Goal: Task Accomplishment & Management: Use online tool/utility

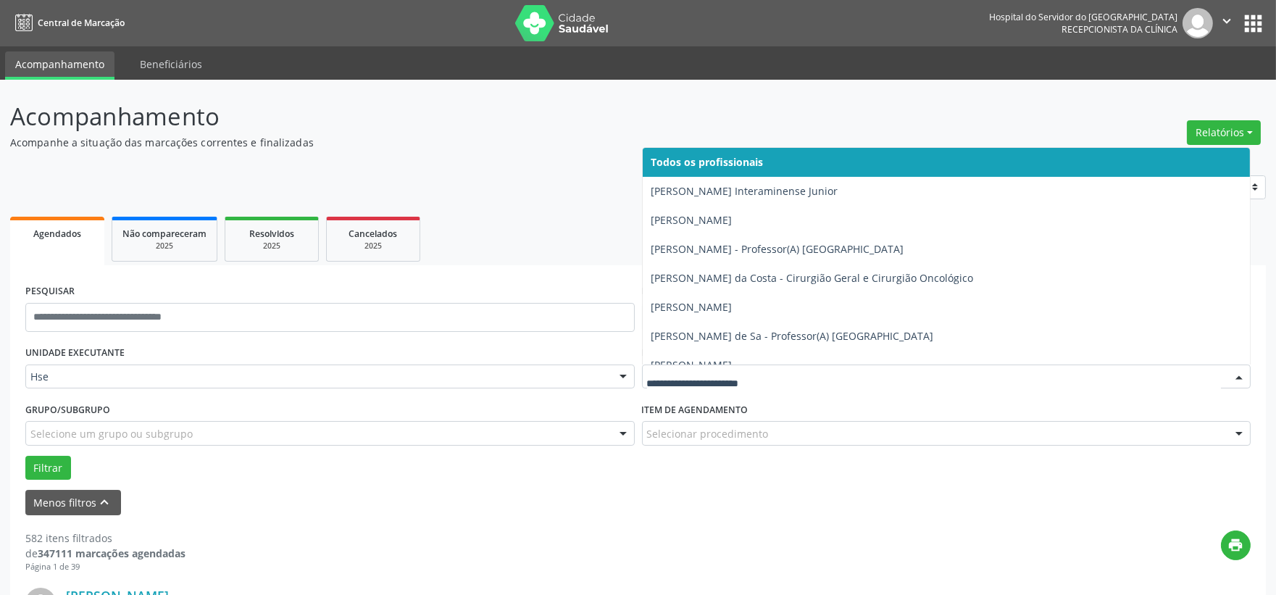
drag, startPoint x: 0, startPoint y: 0, endPoint x: 703, endPoint y: 373, distance: 795.6
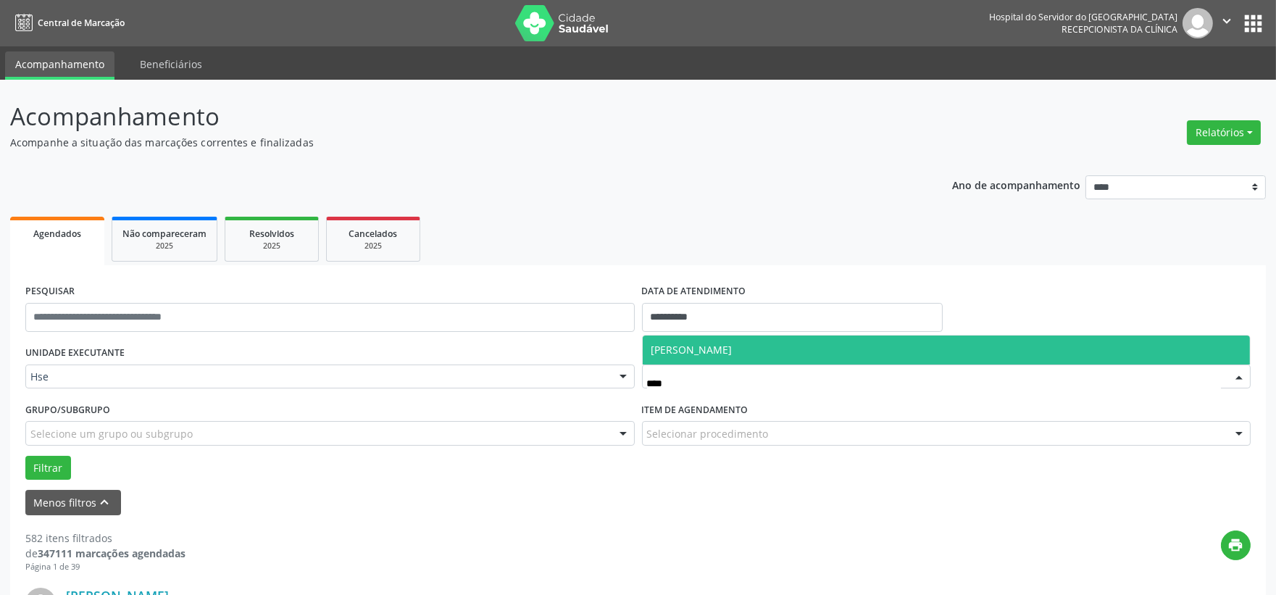
type input "*****"
click at [706, 345] on span "Hebert Barbosa Ferreira" at bounding box center [692, 350] width 81 height 14
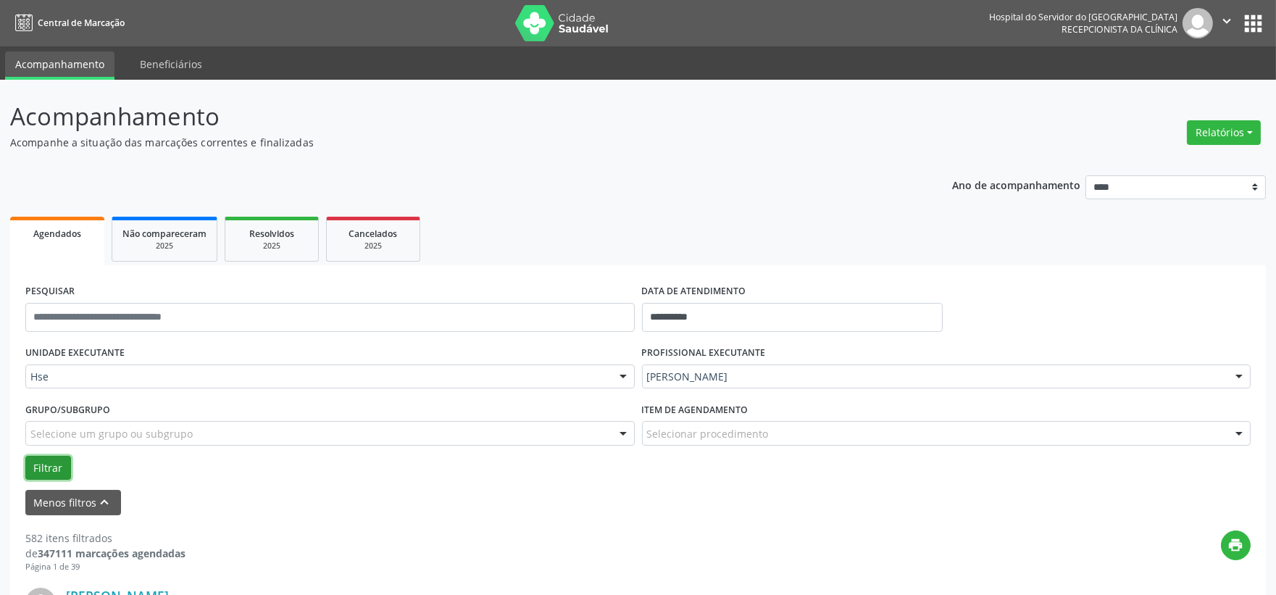
click at [36, 456] on button "Filtrar" at bounding box center [48, 468] width 46 height 25
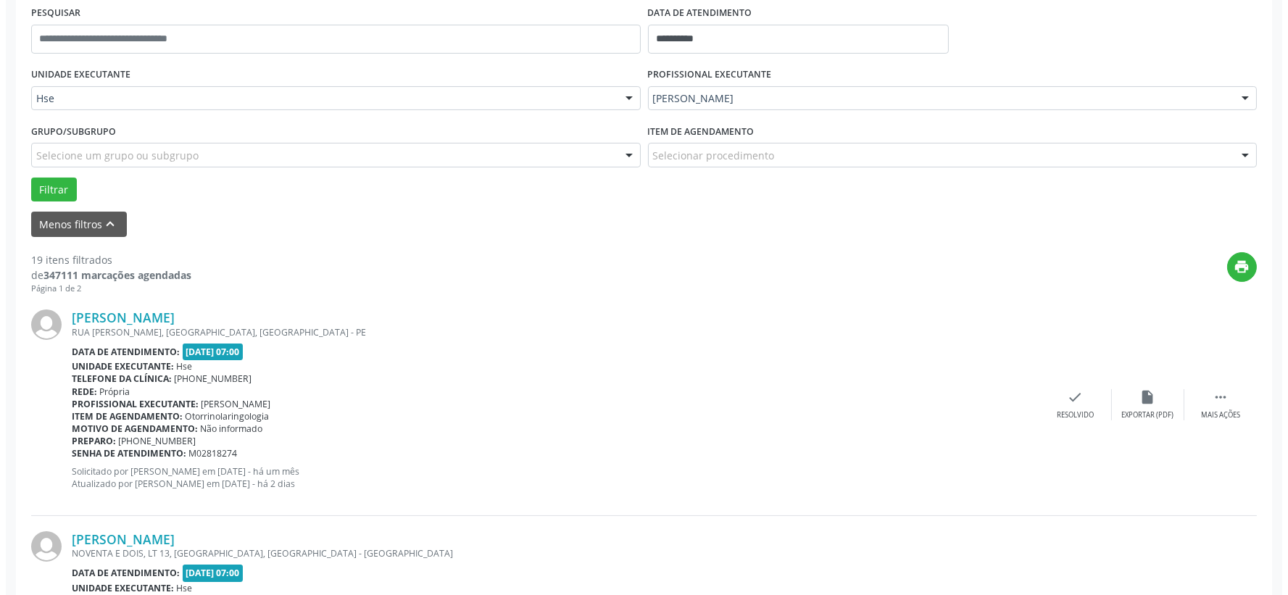
scroll to position [359, 0]
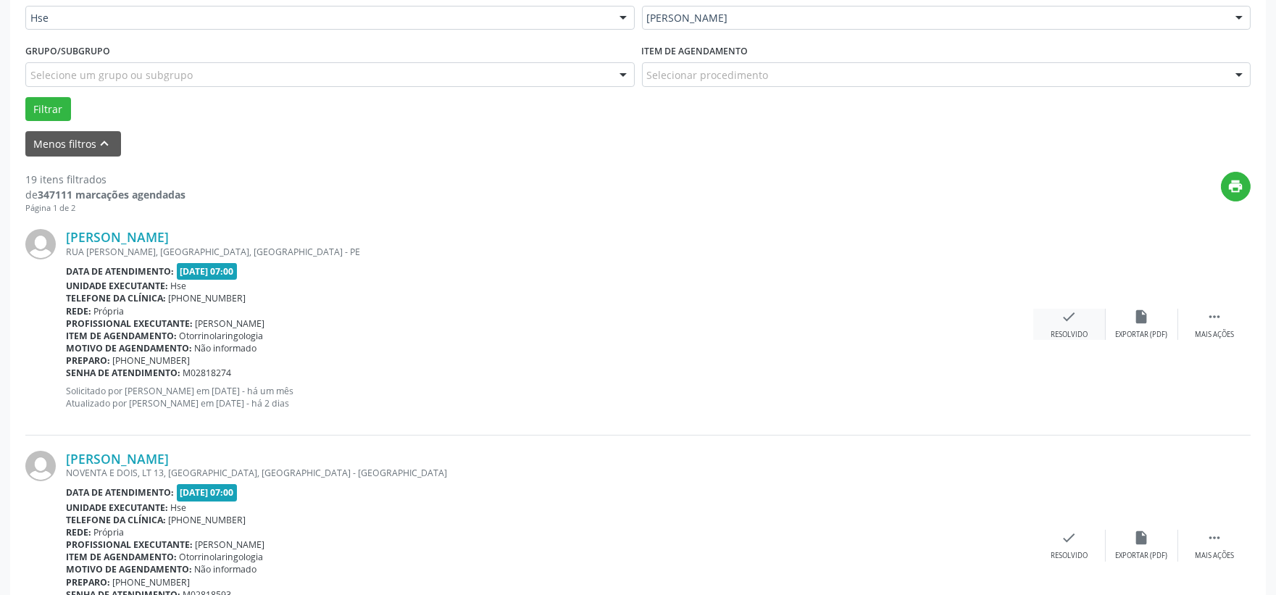
click at [1054, 330] on div "Resolvido" at bounding box center [1069, 335] width 37 height 10
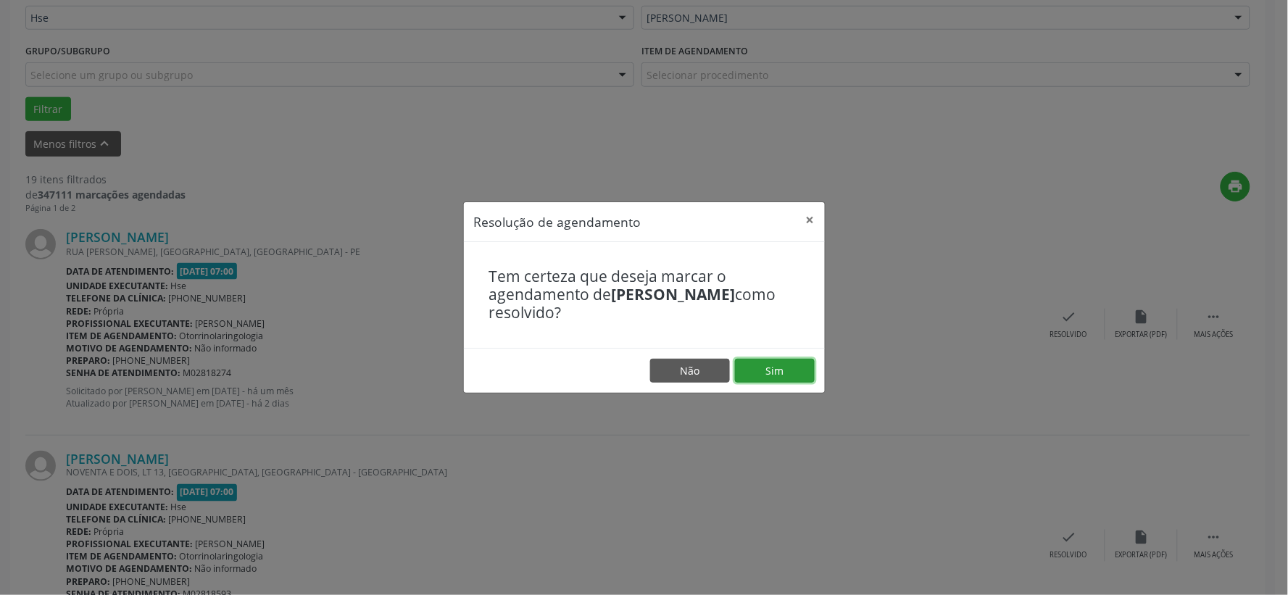
click at [771, 373] on button "Sim" at bounding box center [775, 371] width 80 height 25
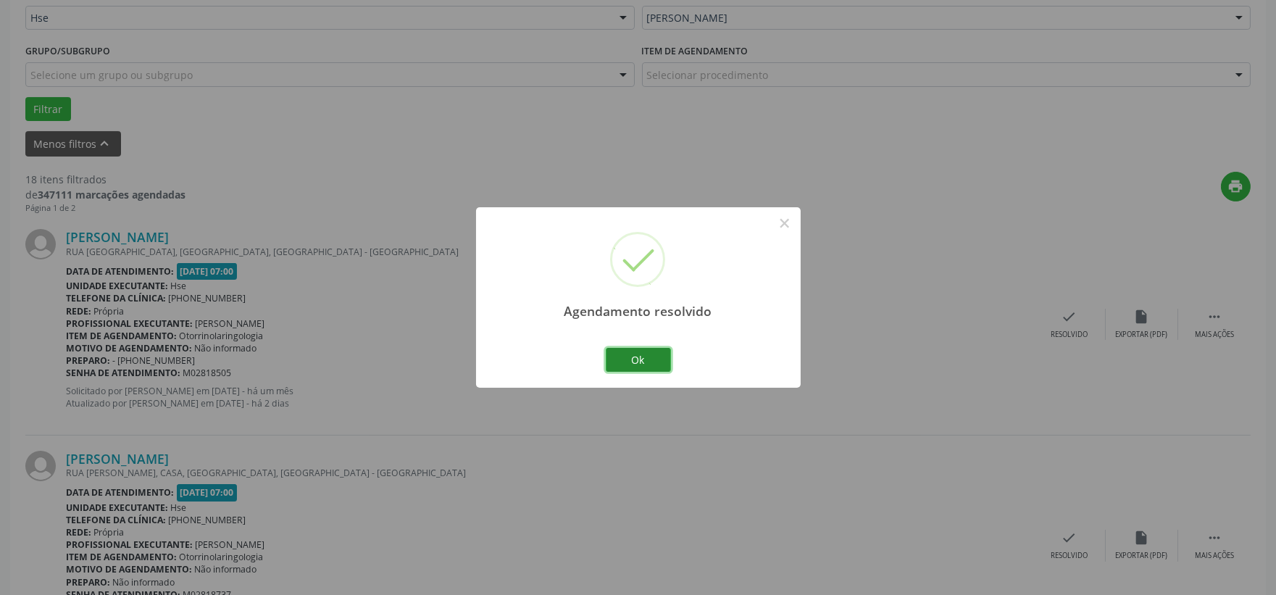
click at [635, 359] on button "Ok" at bounding box center [638, 360] width 65 height 25
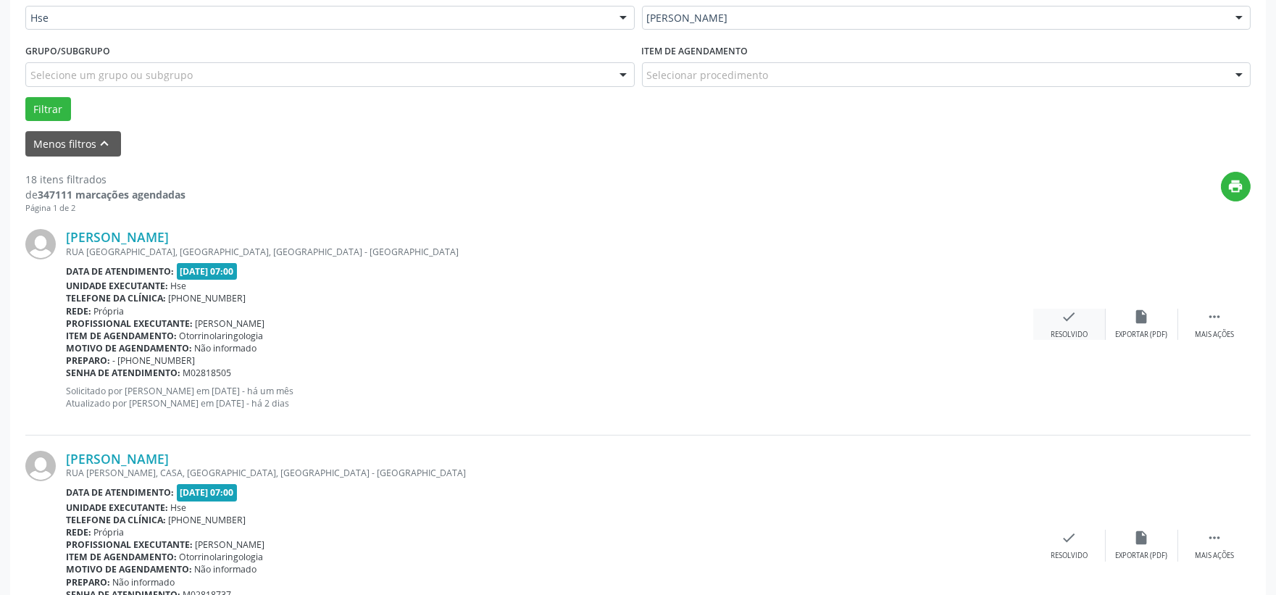
click at [1071, 326] on div "check Resolvido" at bounding box center [1069, 324] width 72 height 31
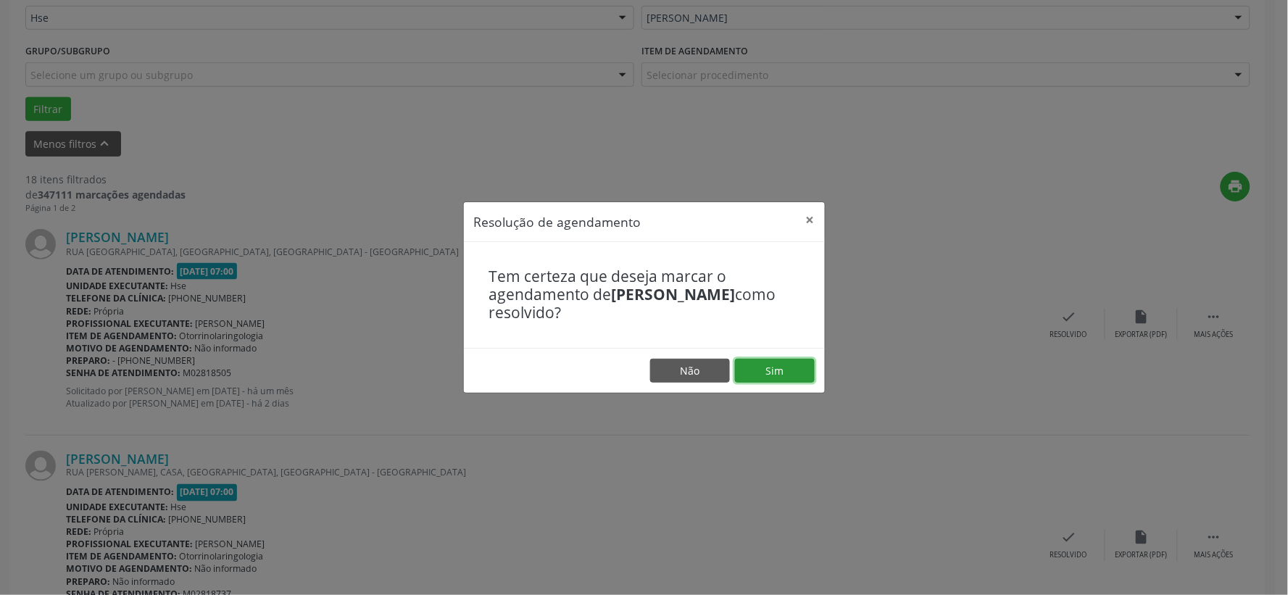
click at [783, 367] on button "Sim" at bounding box center [775, 371] width 80 height 25
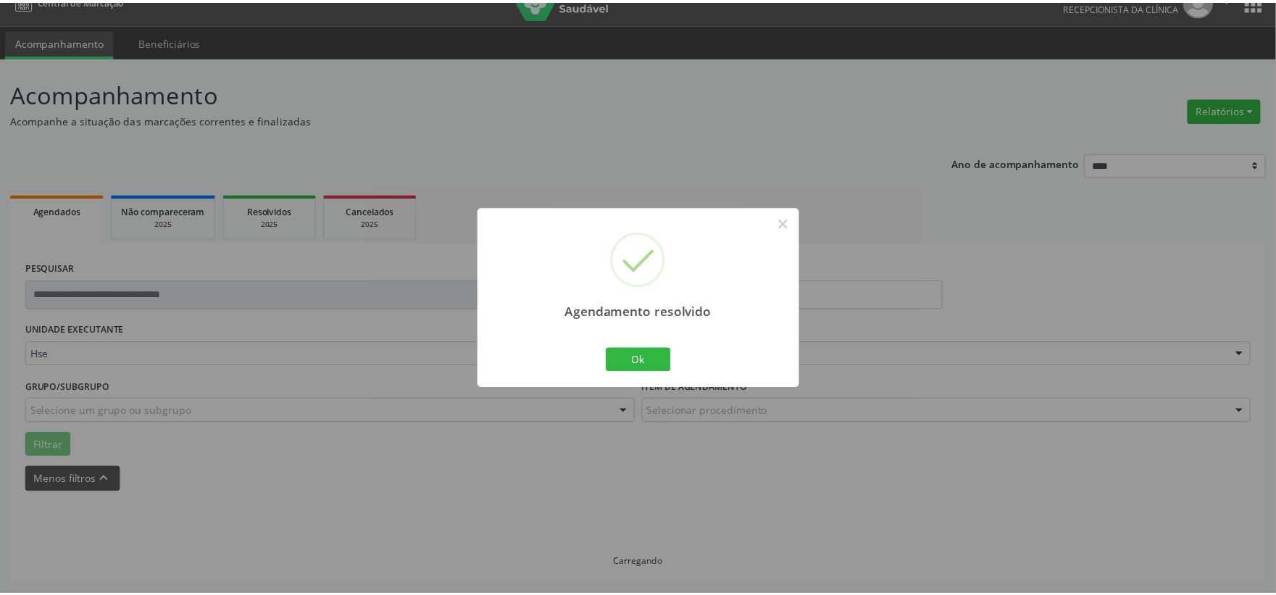
scroll to position [22, 0]
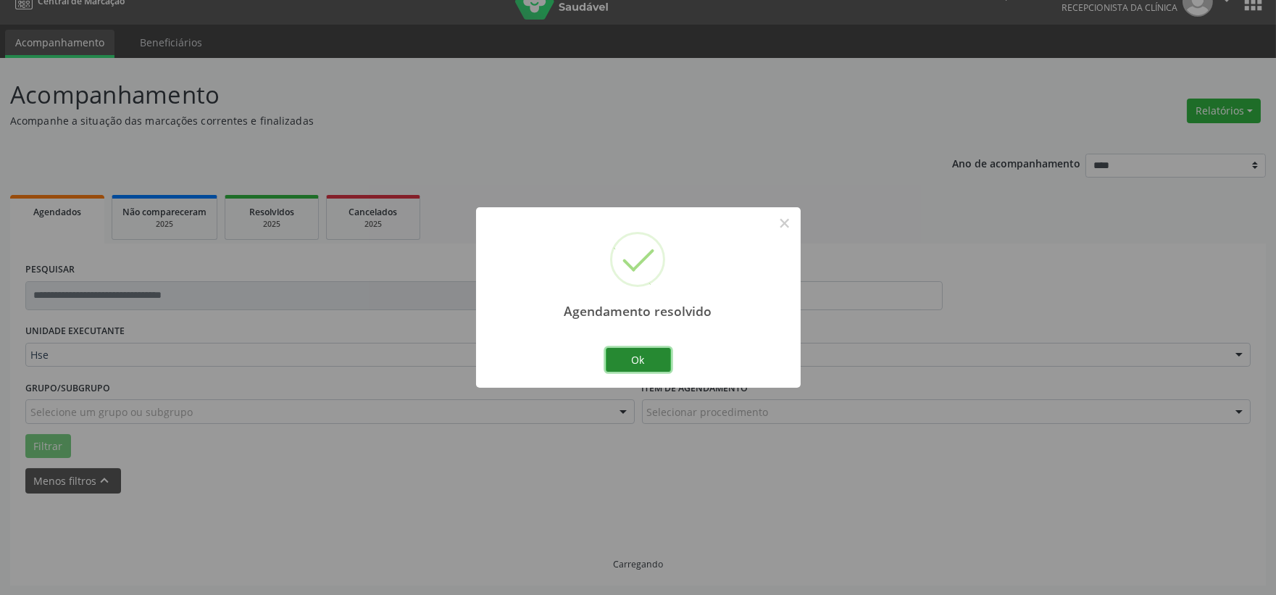
click at [655, 357] on button "Ok" at bounding box center [638, 360] width 65 height 25
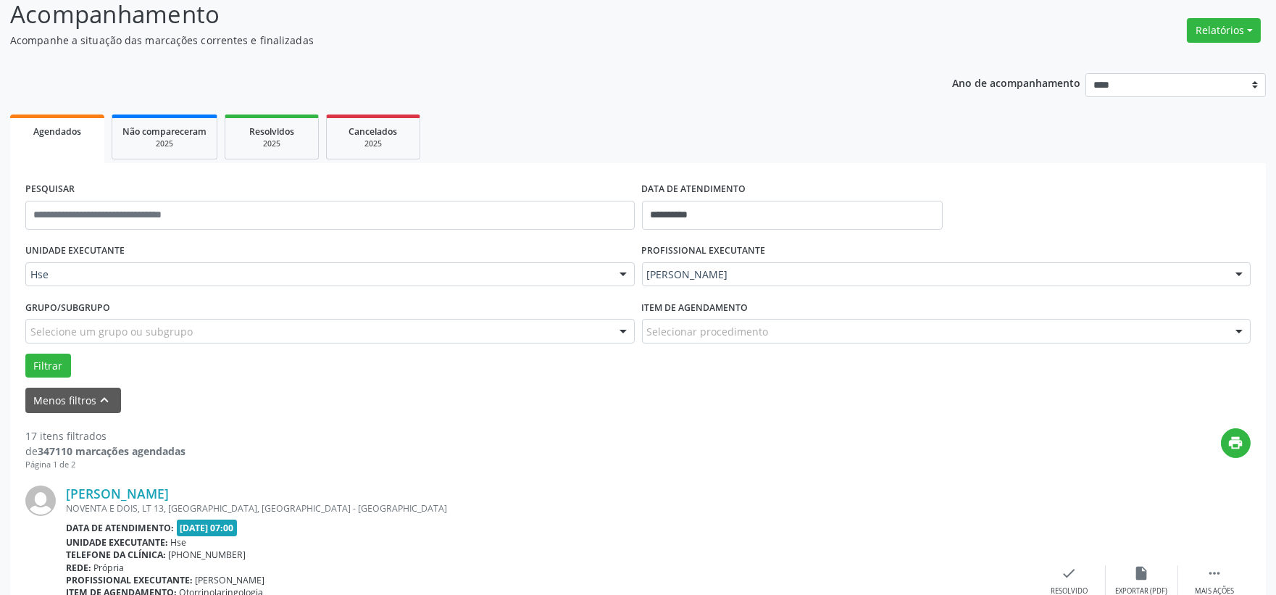
scroll to position [183, 0]
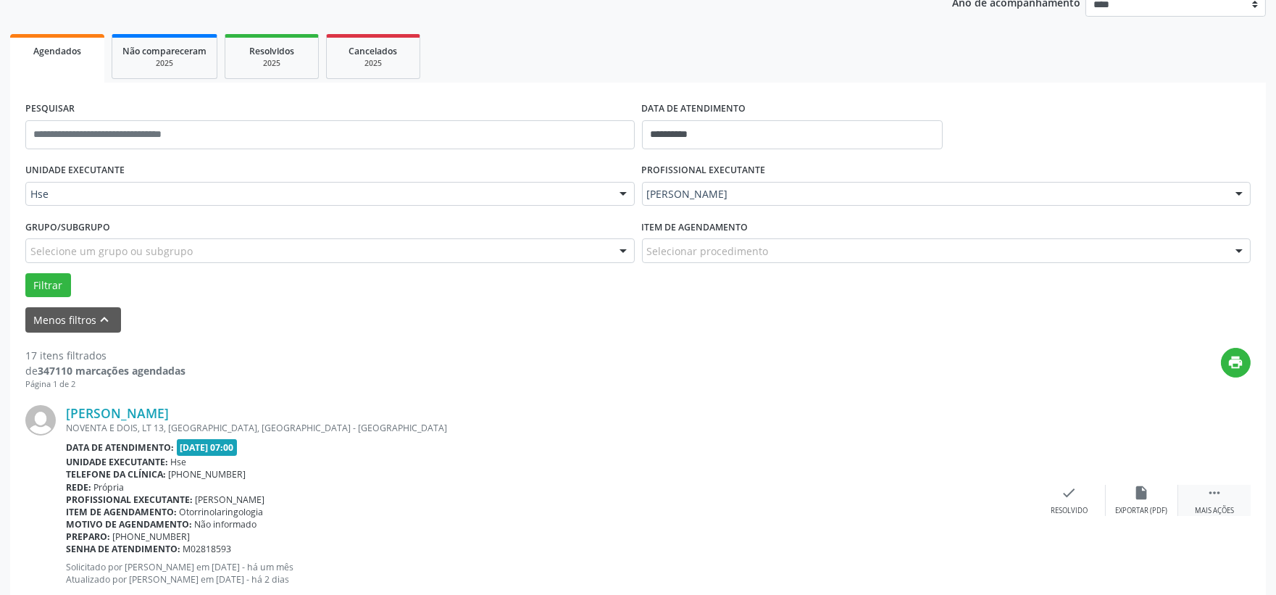
click at [1215, 494] on icon "" at bounding box center [1215, 493] width 16 height 16
click at [1141, 494] on icon "alarm_off" at bounding box center [1142, 493] width 16 height 16
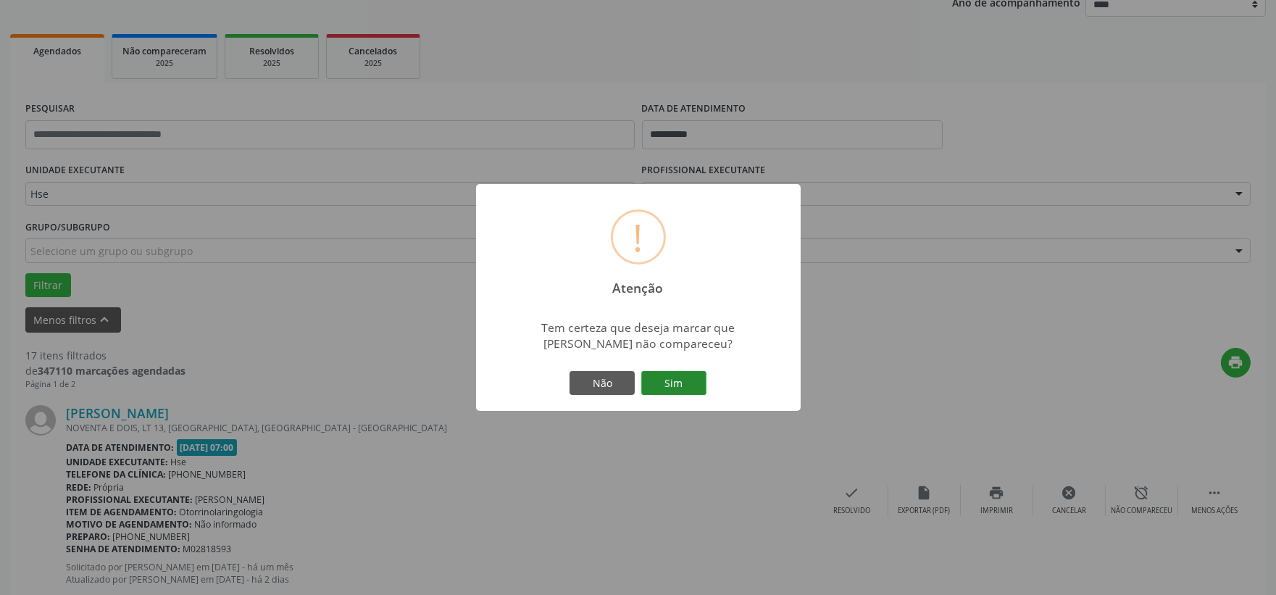
click at [706, 380] on button "Sim" at bounding box center [673, 383] width 65 height 25
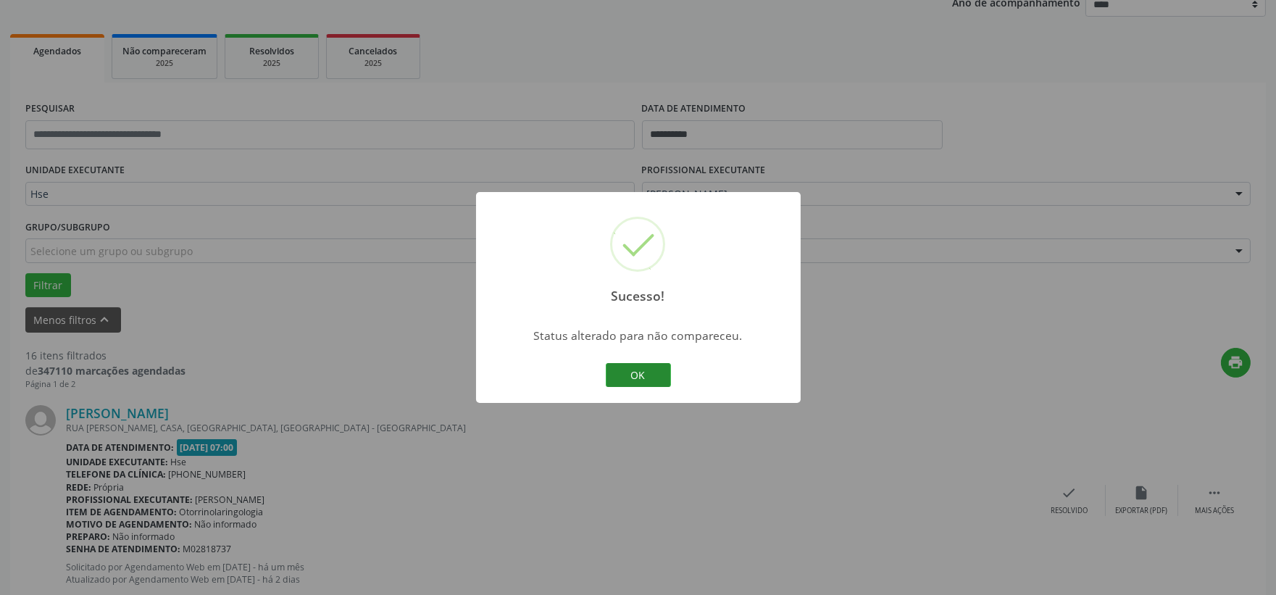
click at [649, 373] on button "OK" at bounding box center [638, 375] width 65 height 25
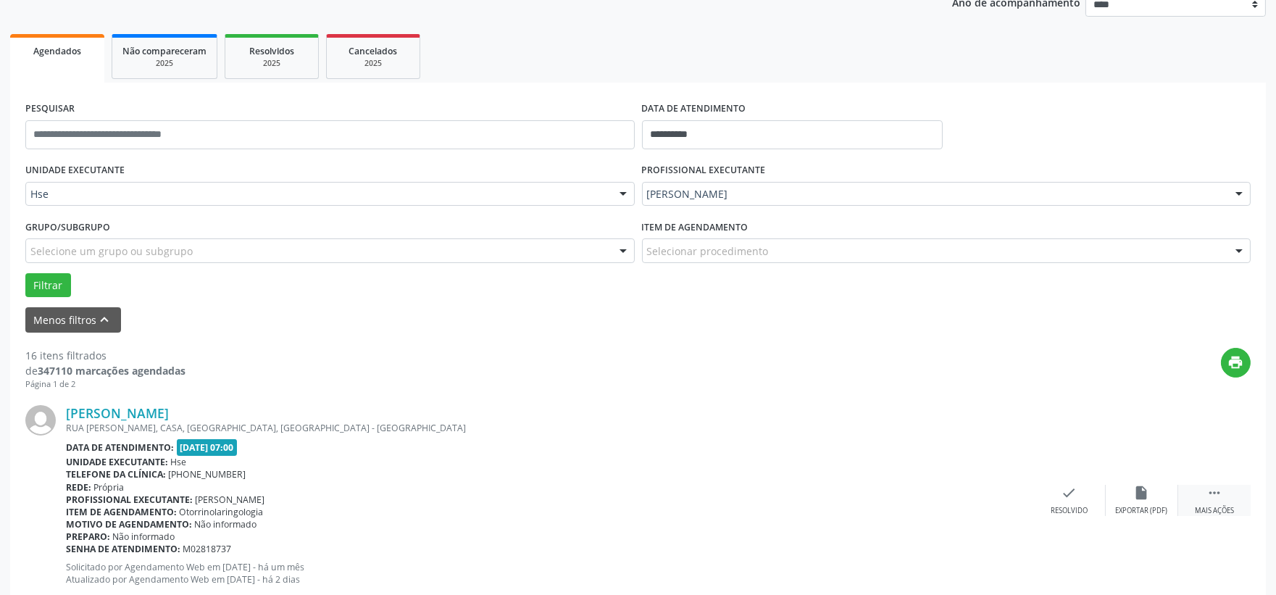
click at [1216, 489] on icon "" at bounding box center [1215, 493] width 16 height 16
click at [1152, 489] on div "alarm_off Não compareceu" at bounding box center [1142, 500] width 72 height 31
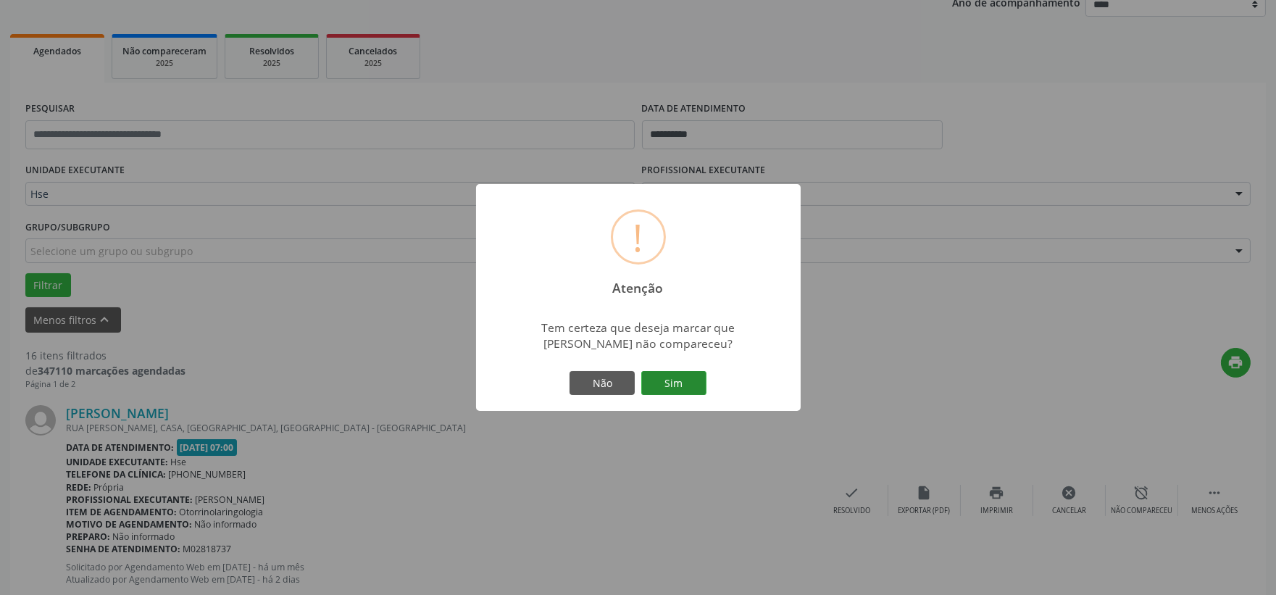
click at [669, 380] on button "Sim" at bounding box center [673, 383] width 65 height 25
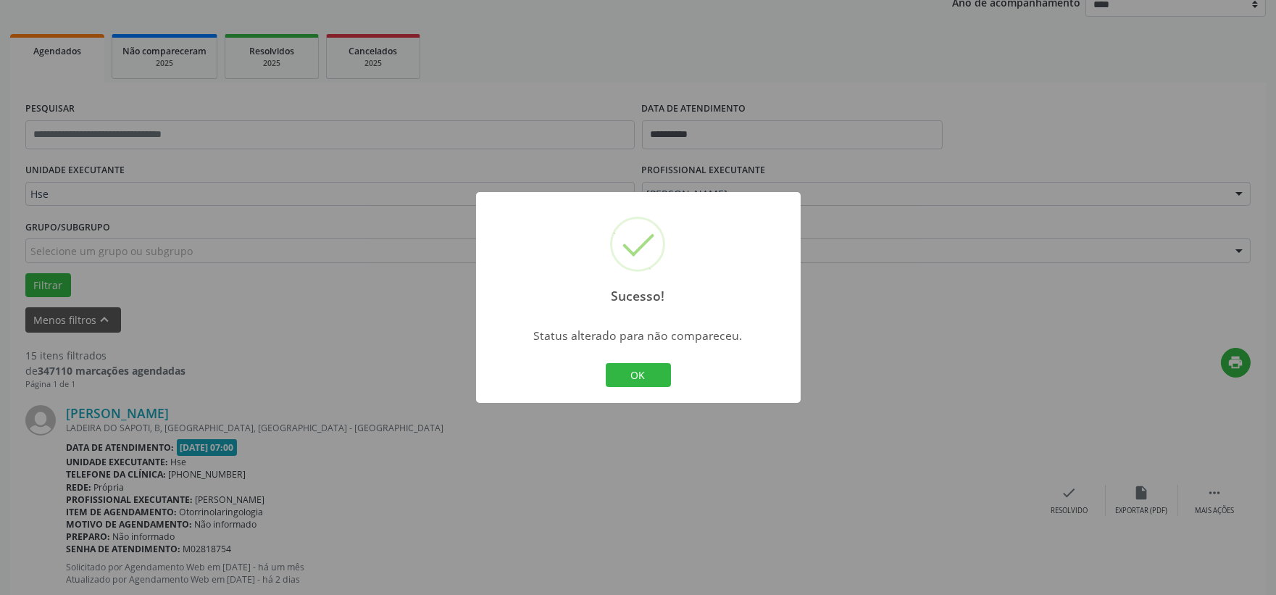
click at [646, 368] on button "OK" at bounding box center [638, 375] width 65 height 25
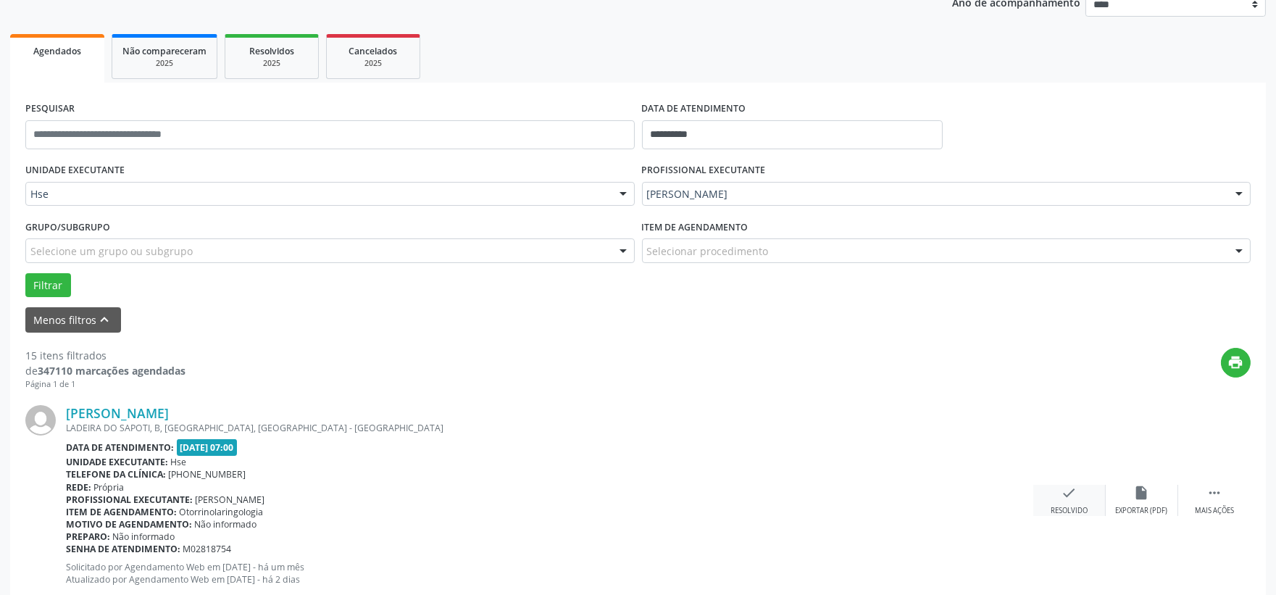
click at [1080, 503] on div "check Resolvido" at bounding box center [1069, 500] width 72 height 31
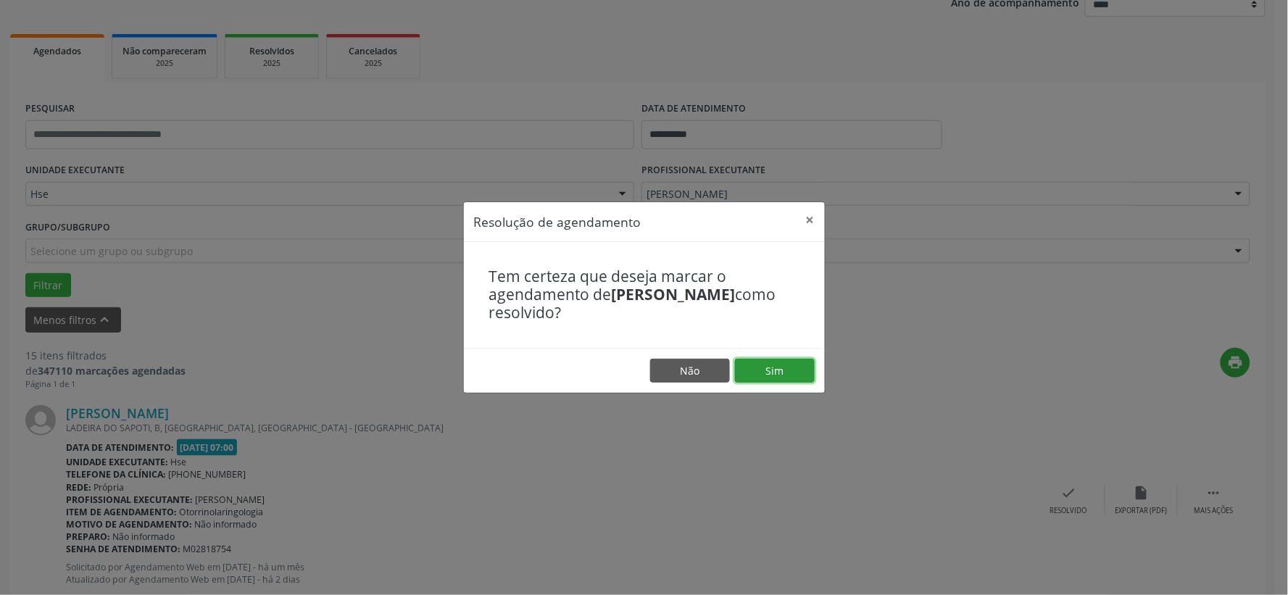
click at [762, 365] on button "Sim" at bounding box center [775, 371] width 80 height 25
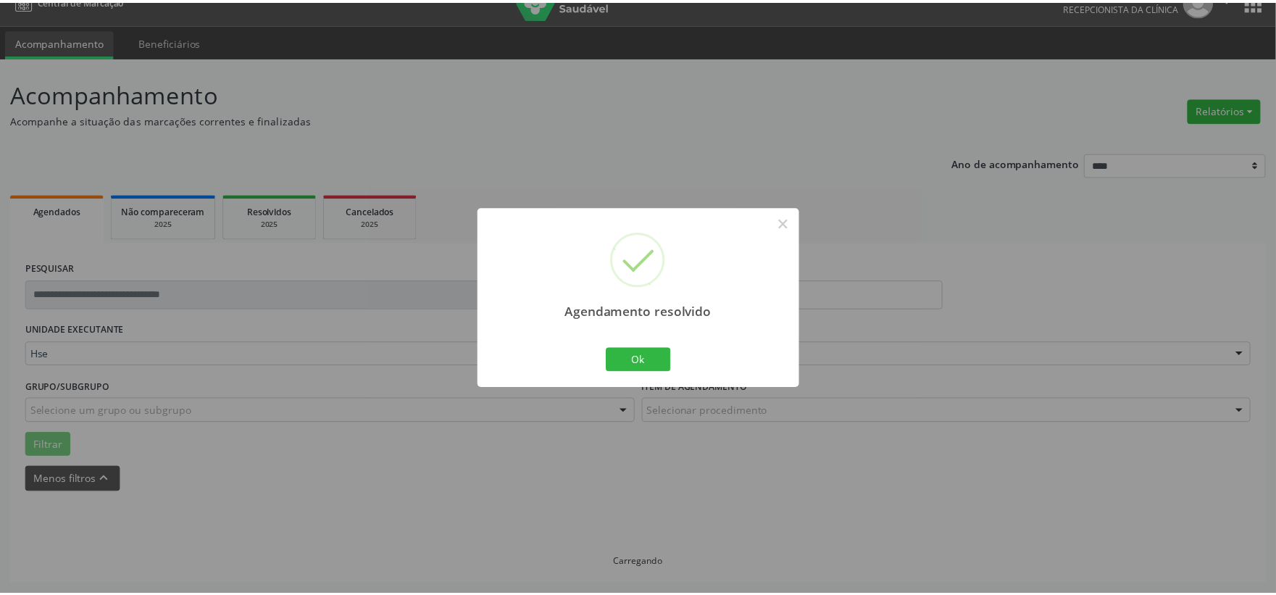
scroll to position [22, 0]
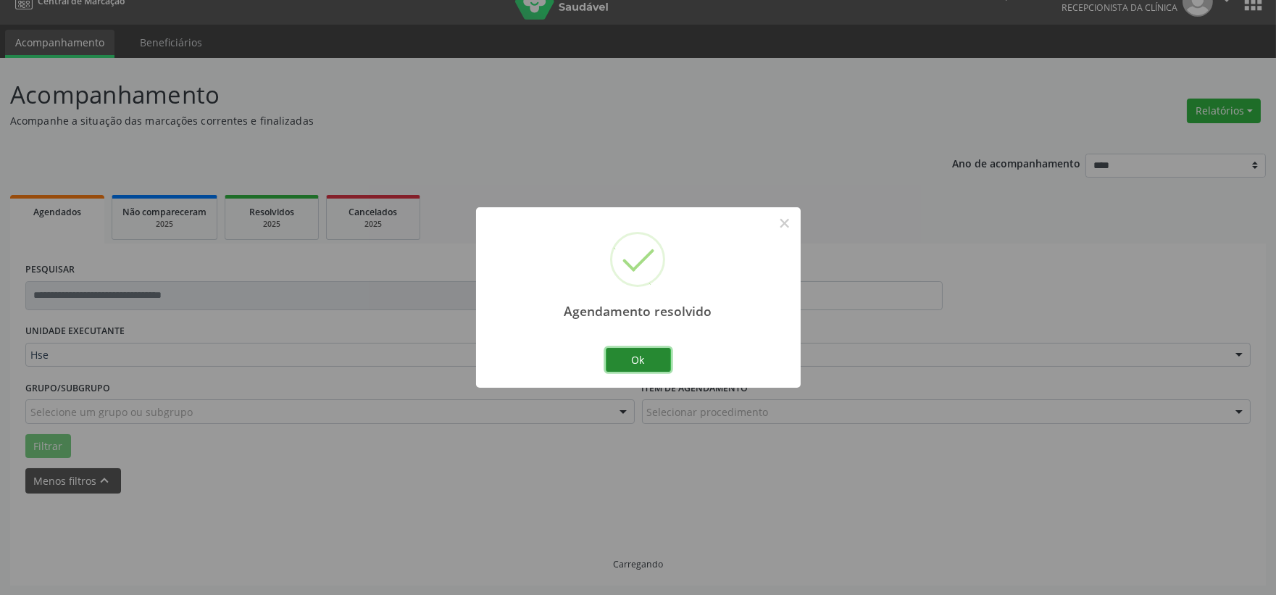
click at [654, 355] on button "Ok" at bounding box center [638, 360] width 65 height 25
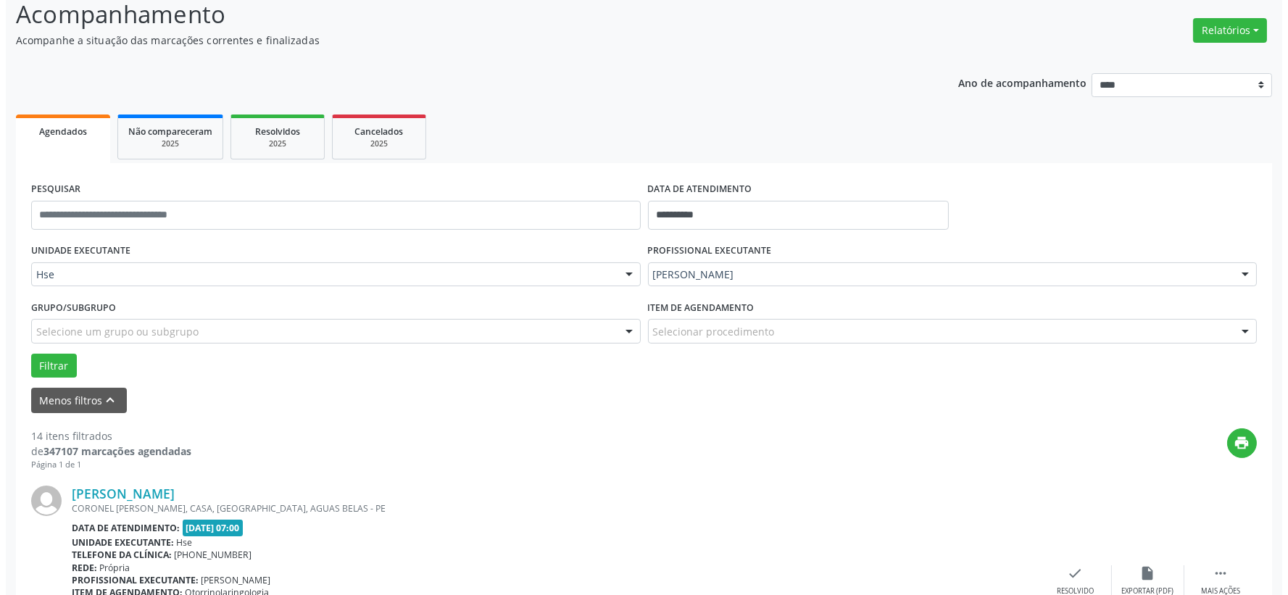
scroll to position [263, 0]
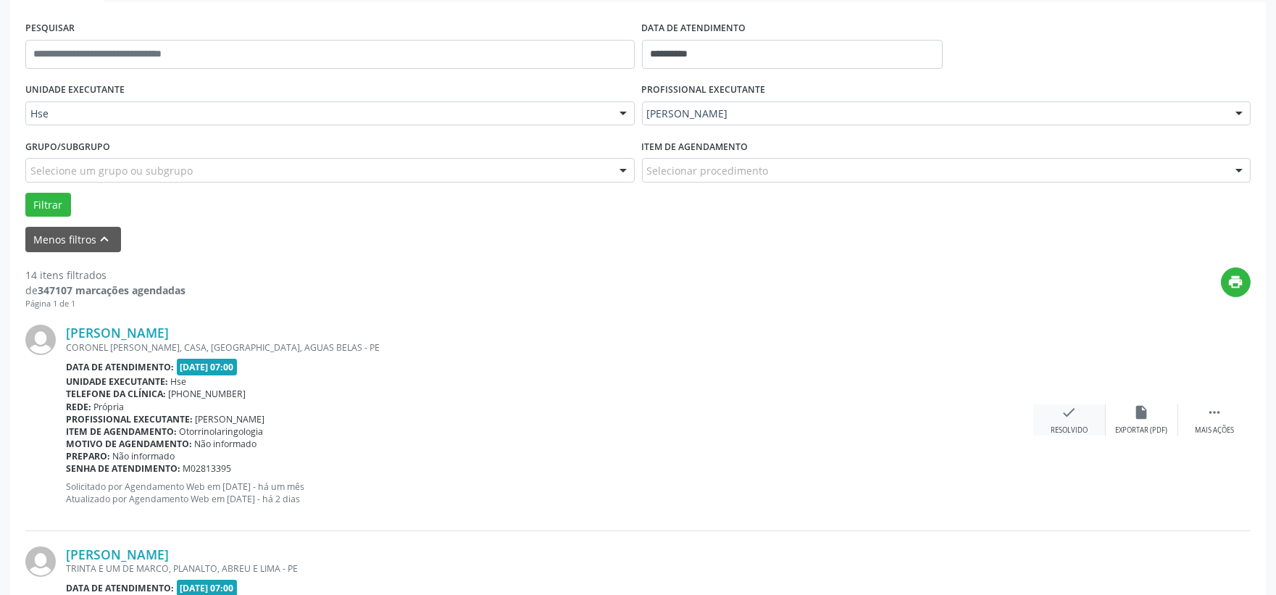
click at [1062, 417] on icon "check" at bounding box center [1070, 412] width 16 height 16
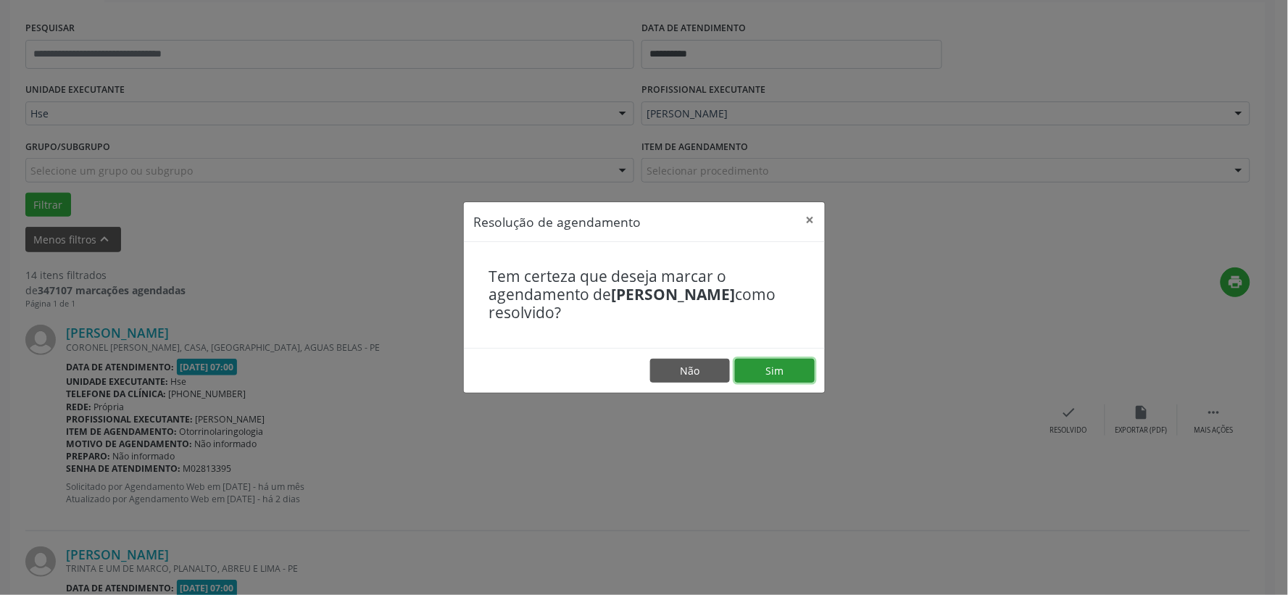
click at [793, 380] on button "Sim" at bounding box center [775, 371] width 80 height 25
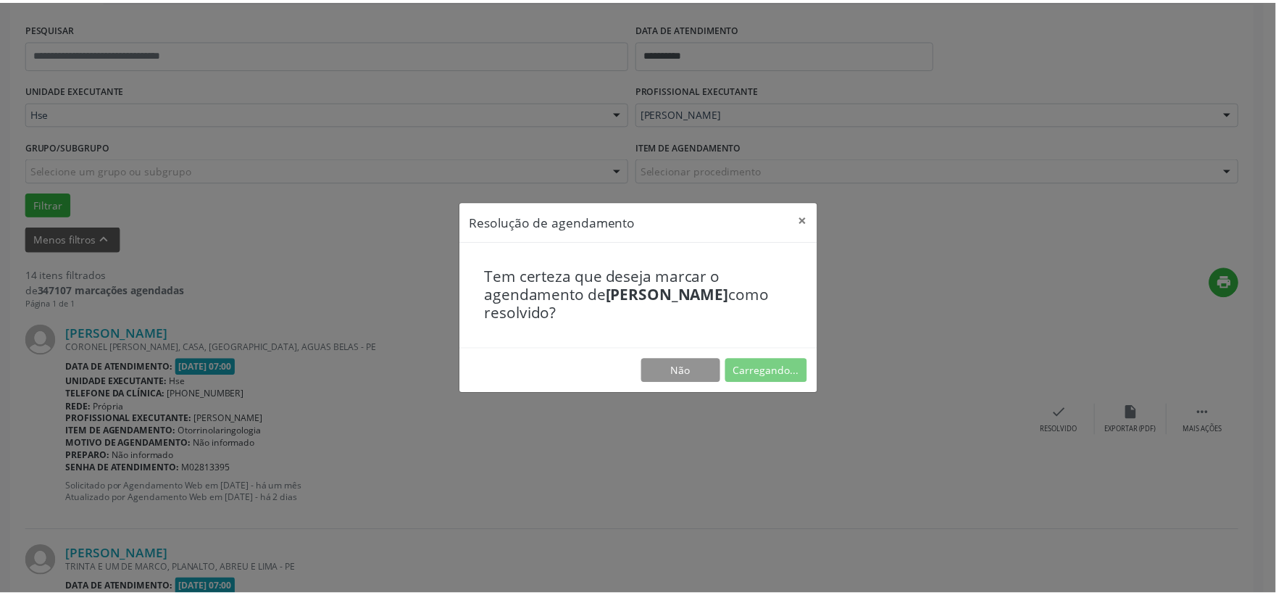
scroll to position [22, 0]
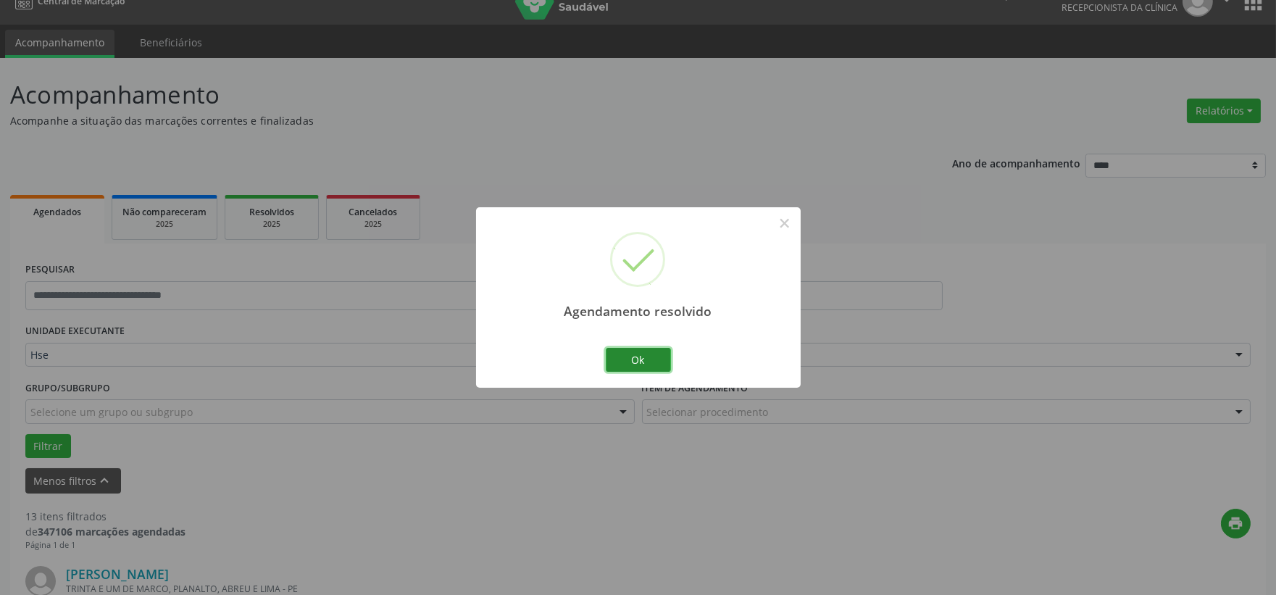
click at [650, 359] on button "Ok" at bounding box center [638, 360] width 65 height 25
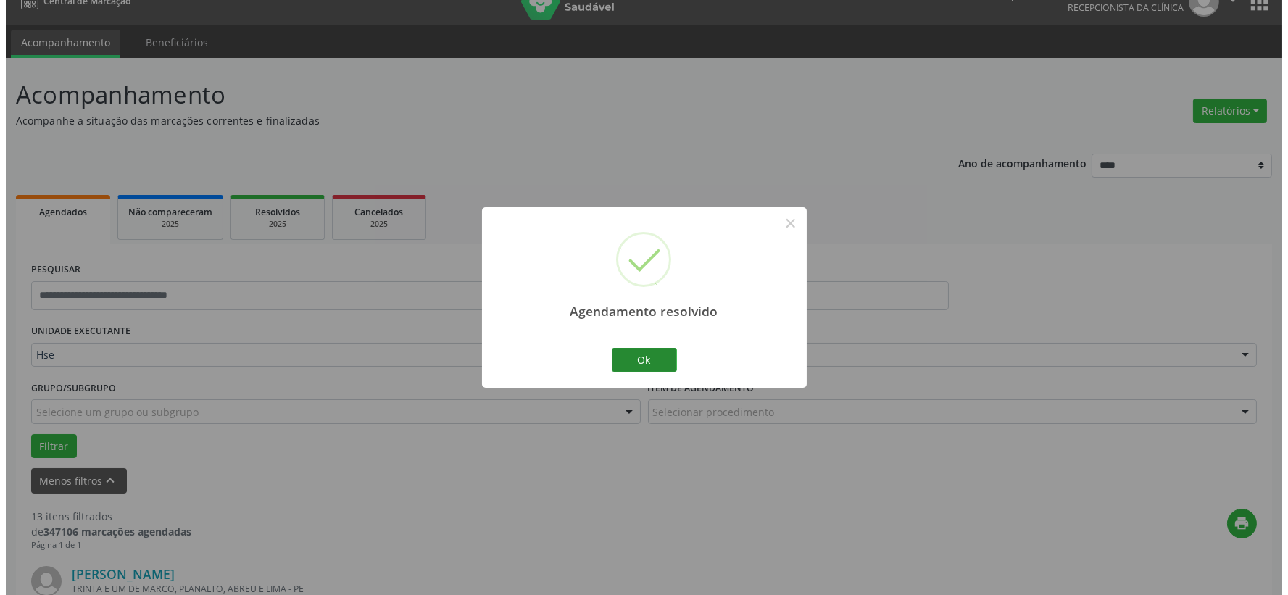
scroll to position [263, 0]
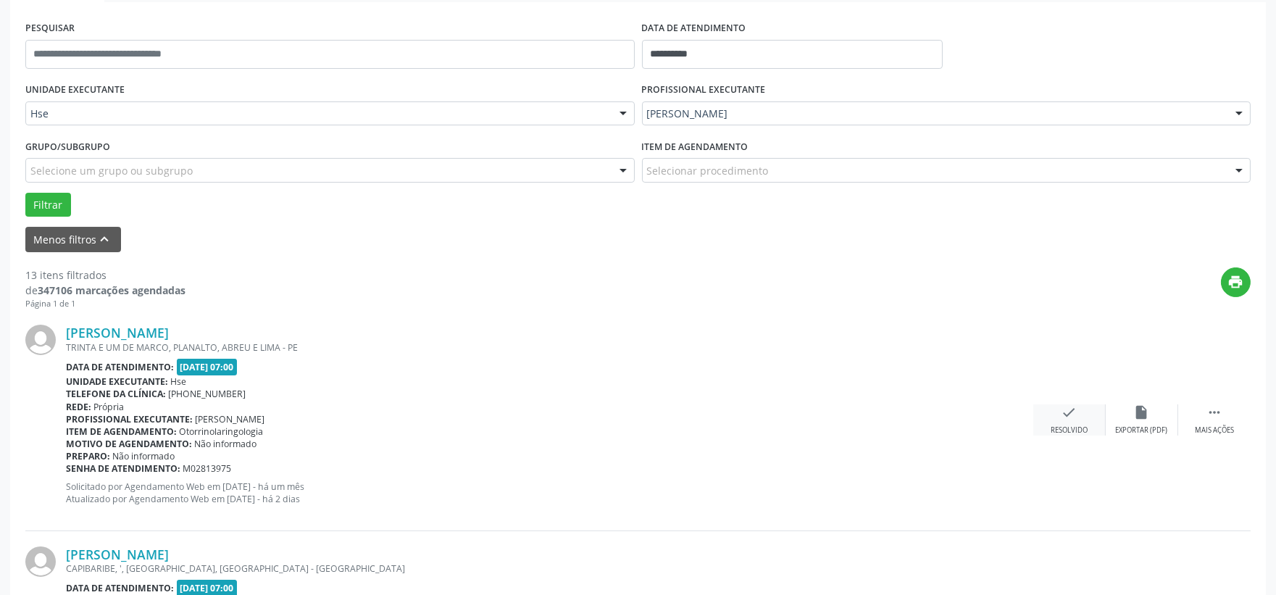
click at [1052, 419] on div "check Resolvido" at bounding box center [1069, 419] width 72 height 31
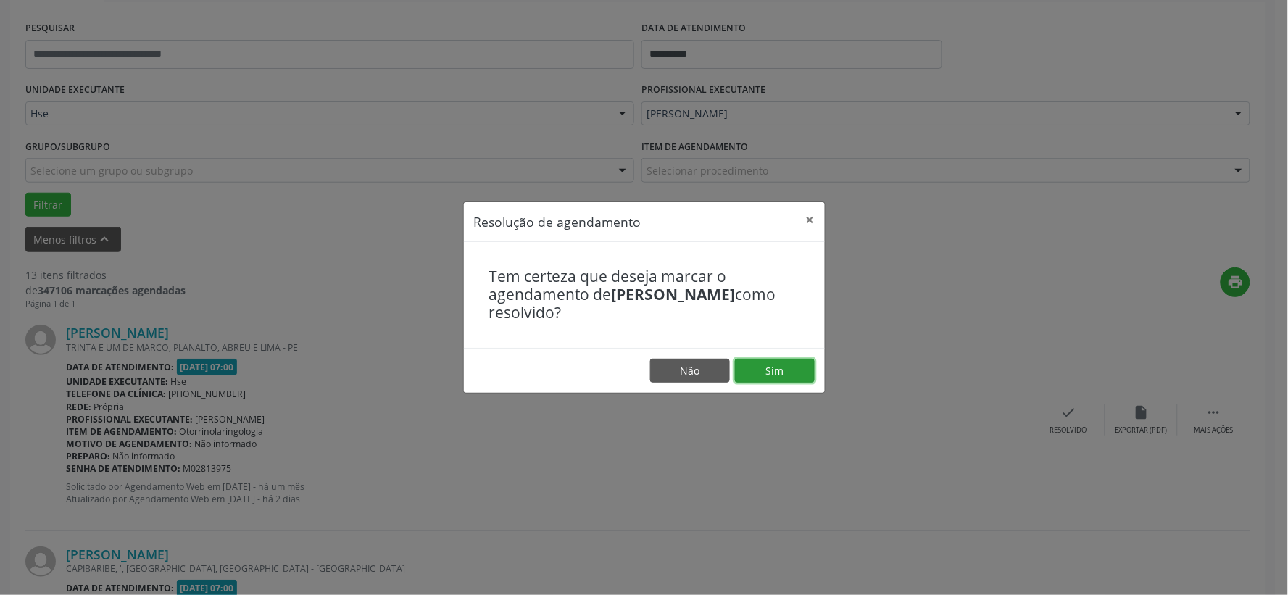
click at [798, 367] on button "Sim" at bounding box center [775, 371] width 80 height 25
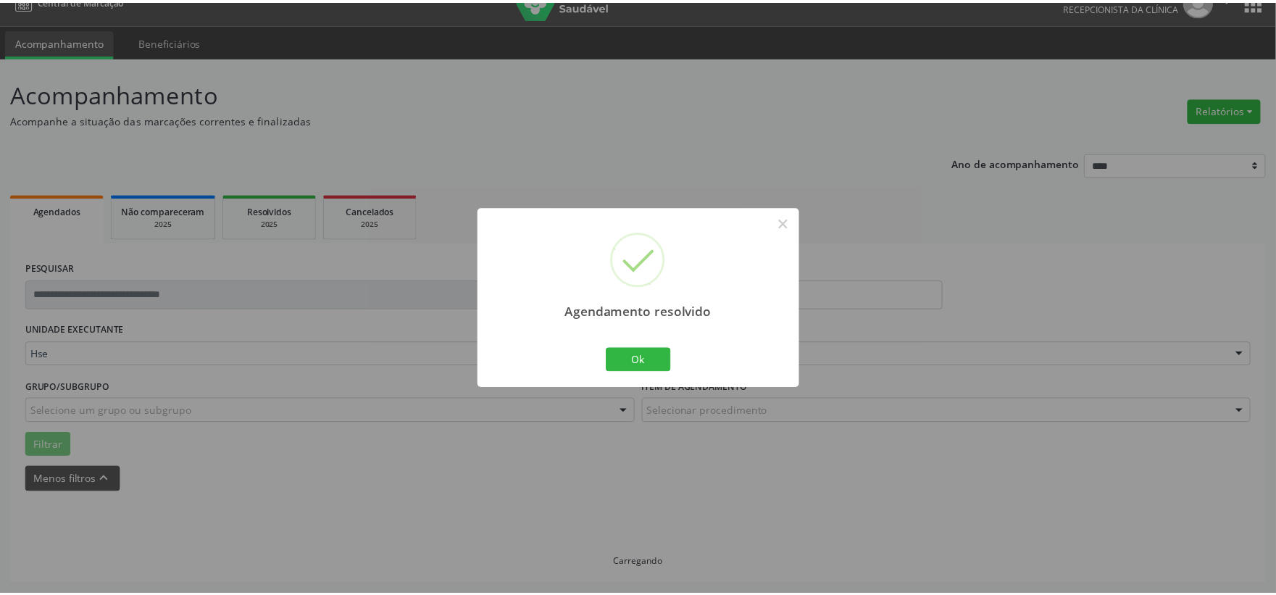
scroll to position [22, 0]
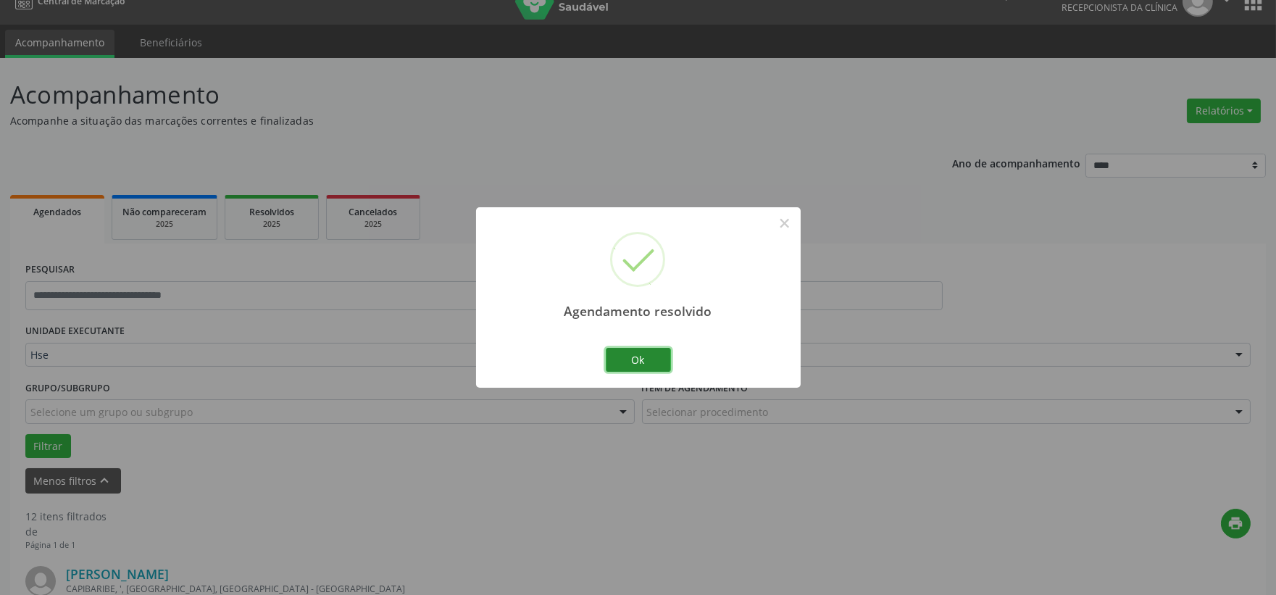
click at [638, 359] on button "Ok" at bounding box center [638, 360] width 65 height 25
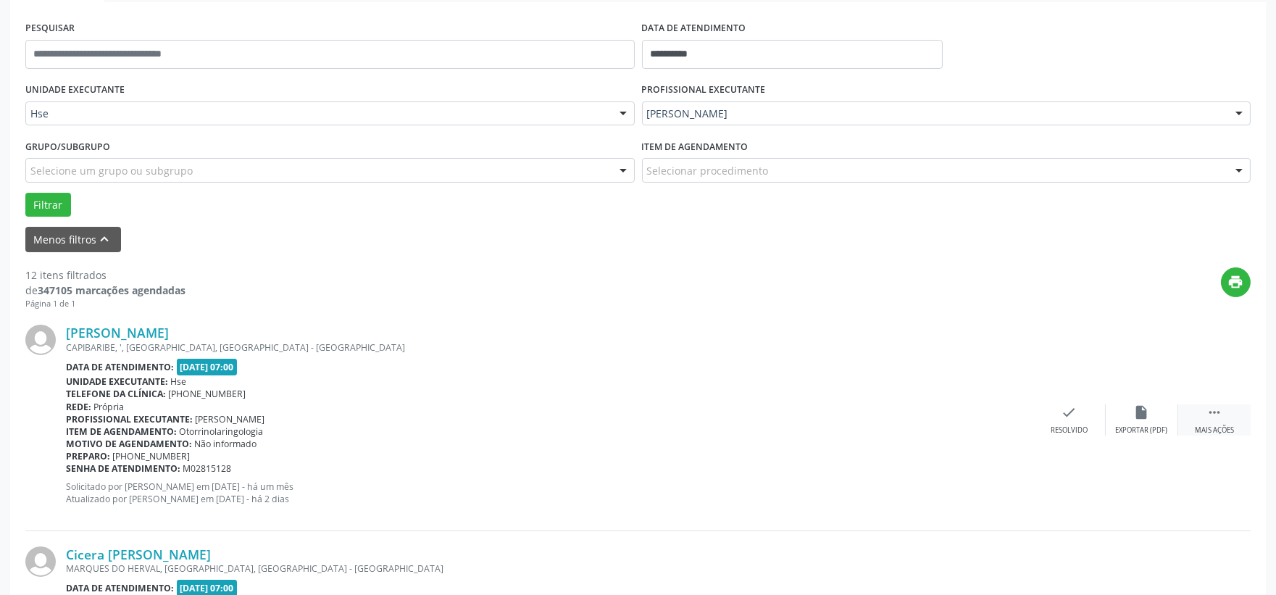
click at [1225, 421] on div " Mais ações" at bounding box center [1214, 419] width 72 height 31
click at [1131, 419] on div "alarm_off Não compareceu" at bounding box center [1142, 419] width 72 height 31
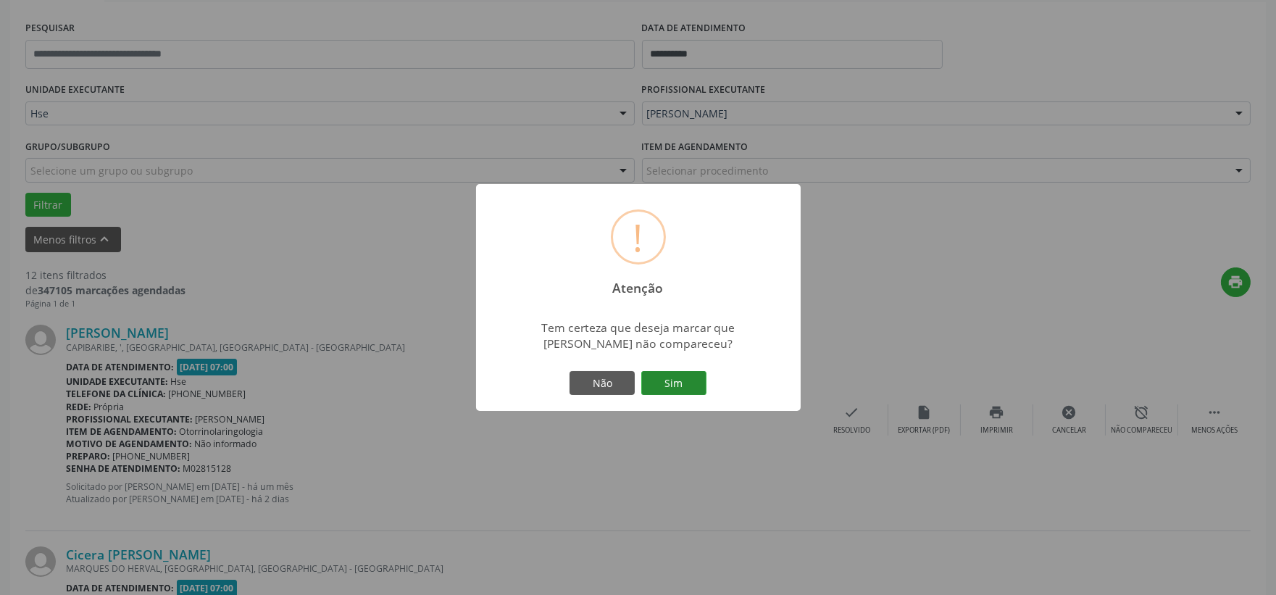
click at [697, 388] on button "Sim" at bounding box center [673, 383] width 65 height 25
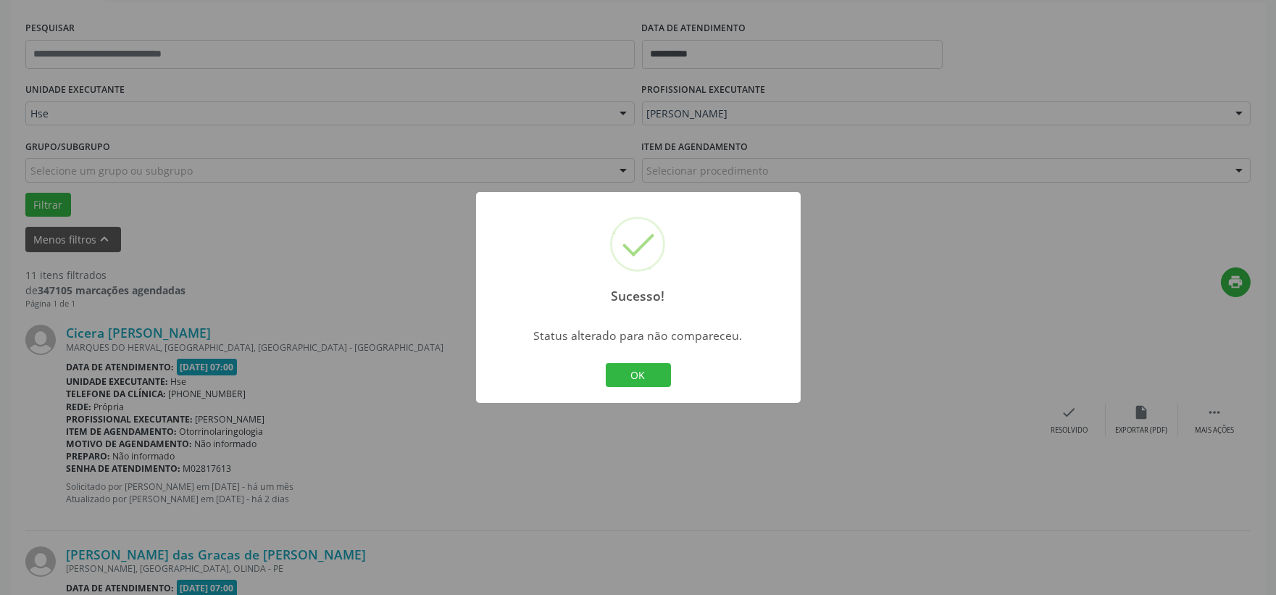
click at [645, 372] on button "OK" at bounding box center [638, 375] width 65 height 25
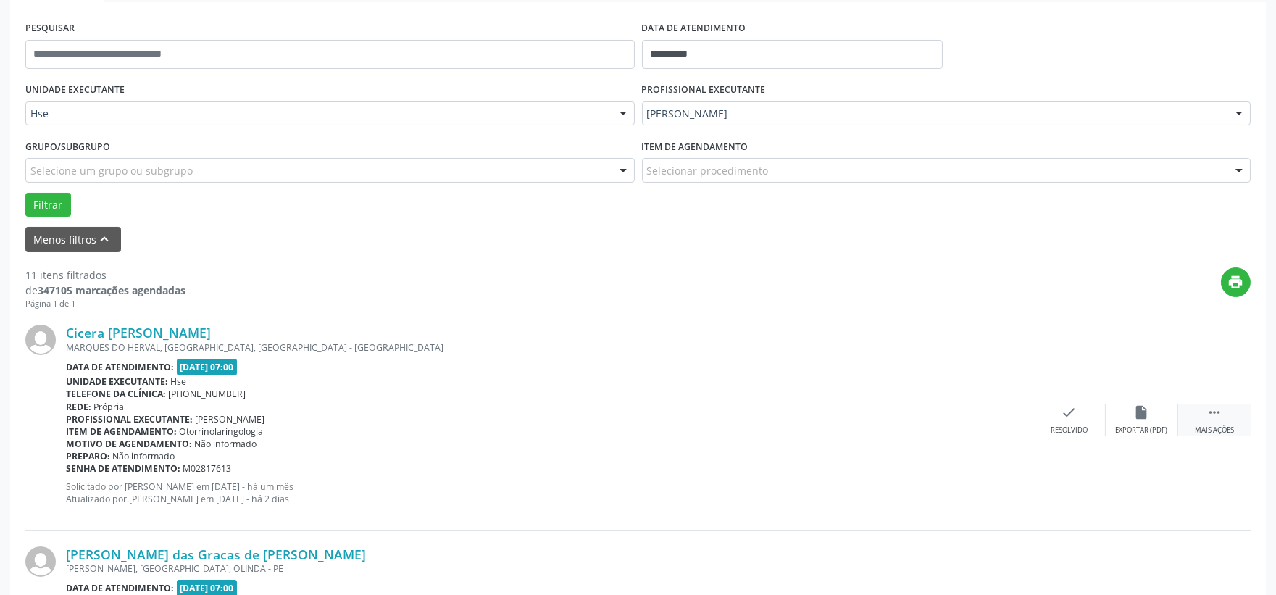
click at [1215, 416] on icon "" at bounding box center [1215, 412] width 16 height 16
click at [1113, 417] on div "alarm_off Não compareceu" at bounding box center [1142, 419] width 72 height 31
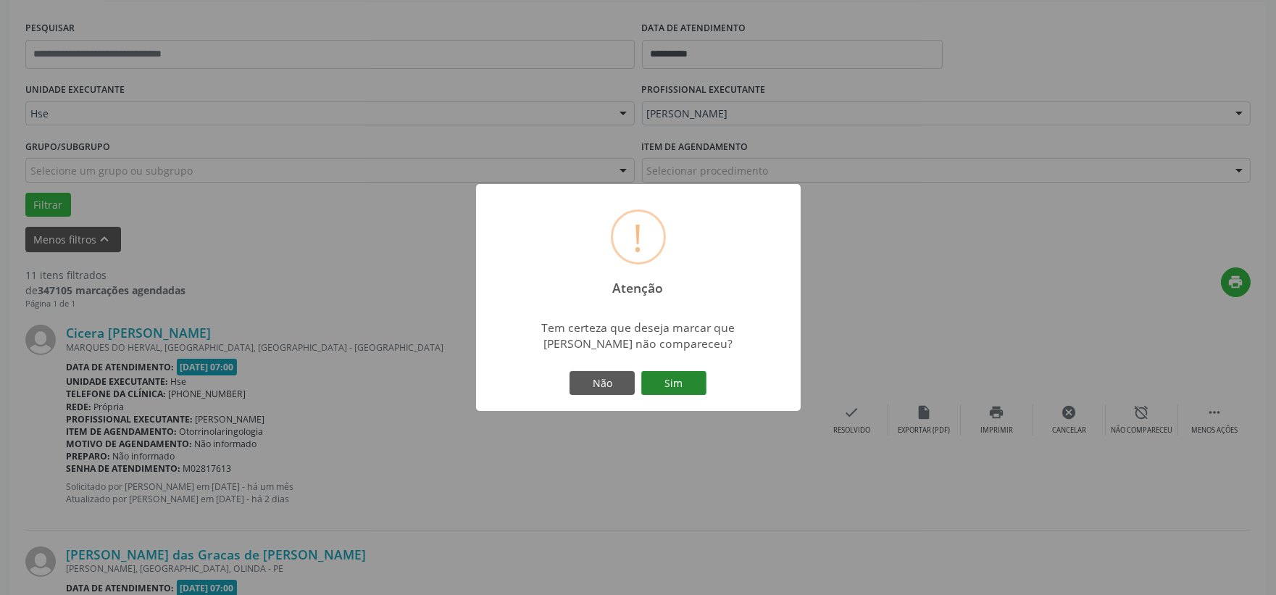
click at [676, 385] on button "Sim" at bounding box center [673, 383] width 65 height 25
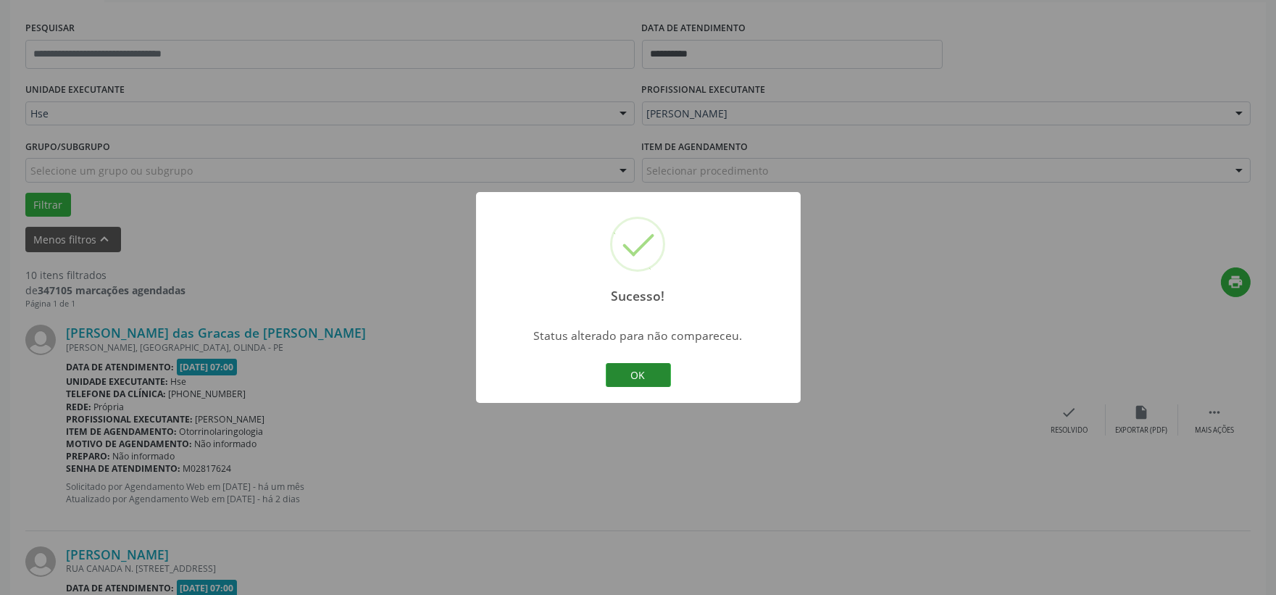
click at [638, 374] on button "OK" at bounding box center [638, 375] width 65 height 25
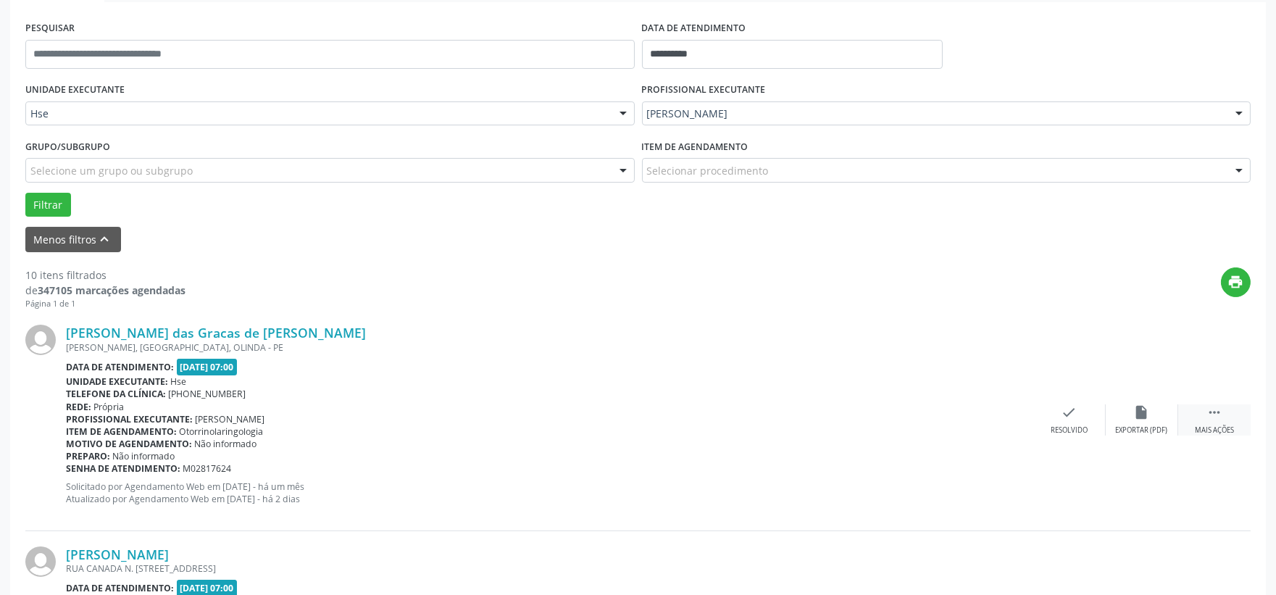
click at [1213, 406] on icon "" at bounding box center [1215, 412] width 16 height 16
click at [1136, 413] on icon "alarm_off" at bounding box center [1142, 412] width 16 height 16
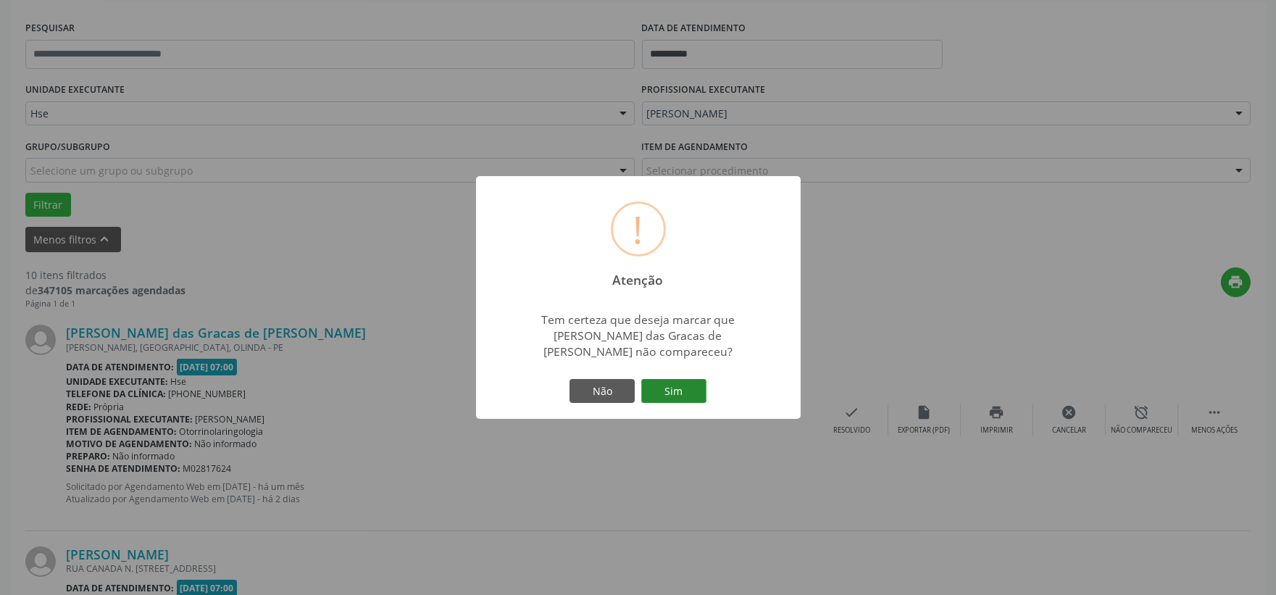
click at [686, 381] on button "Sim" at bounding box center [673, 391] width 65 height 25
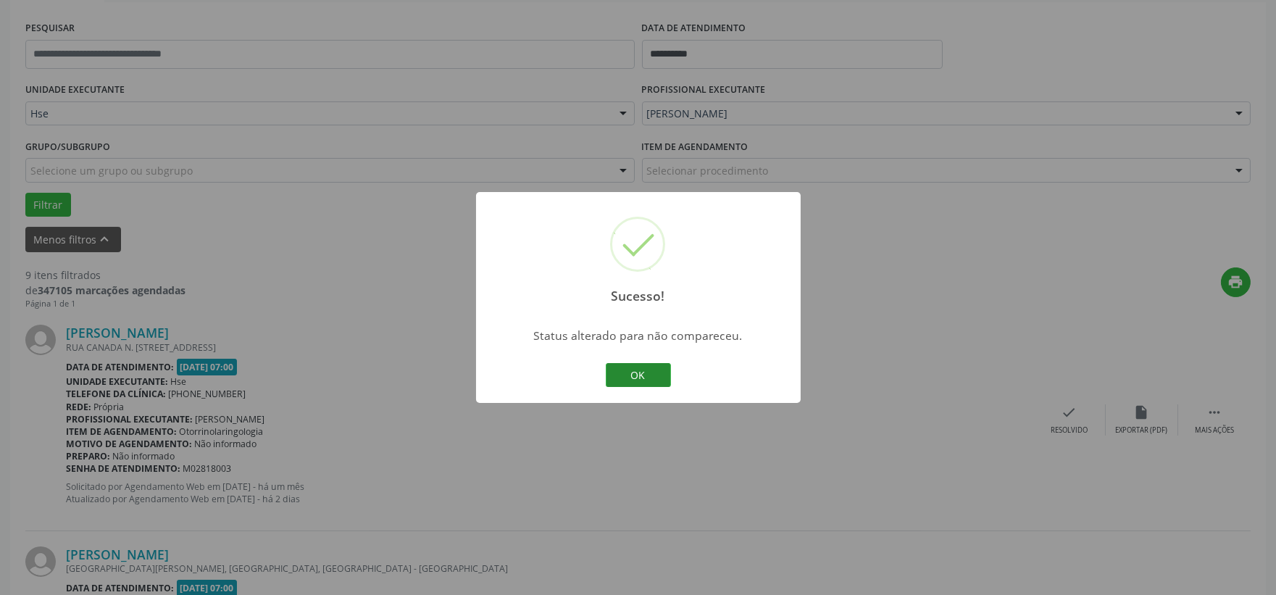
click at [639, 375] on button "OK" at bounding box center [638, 375] width 65 height 25
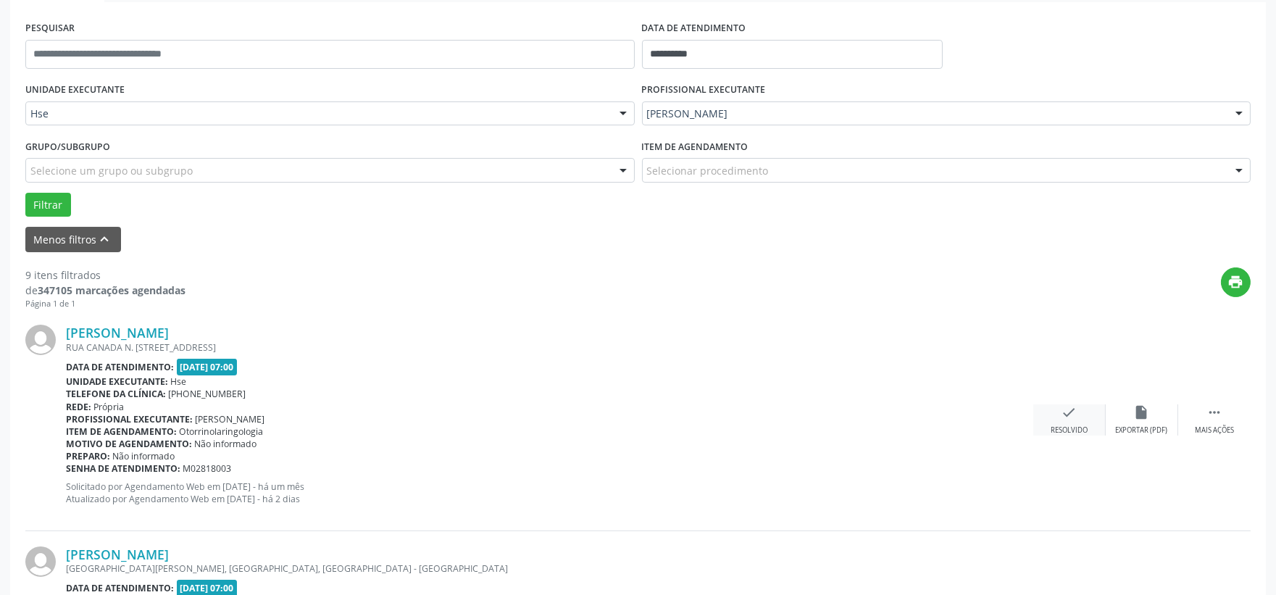
click at [1060, 420] on div "check Resolvido" at bounding box center [1069, 419] width 72 height 31
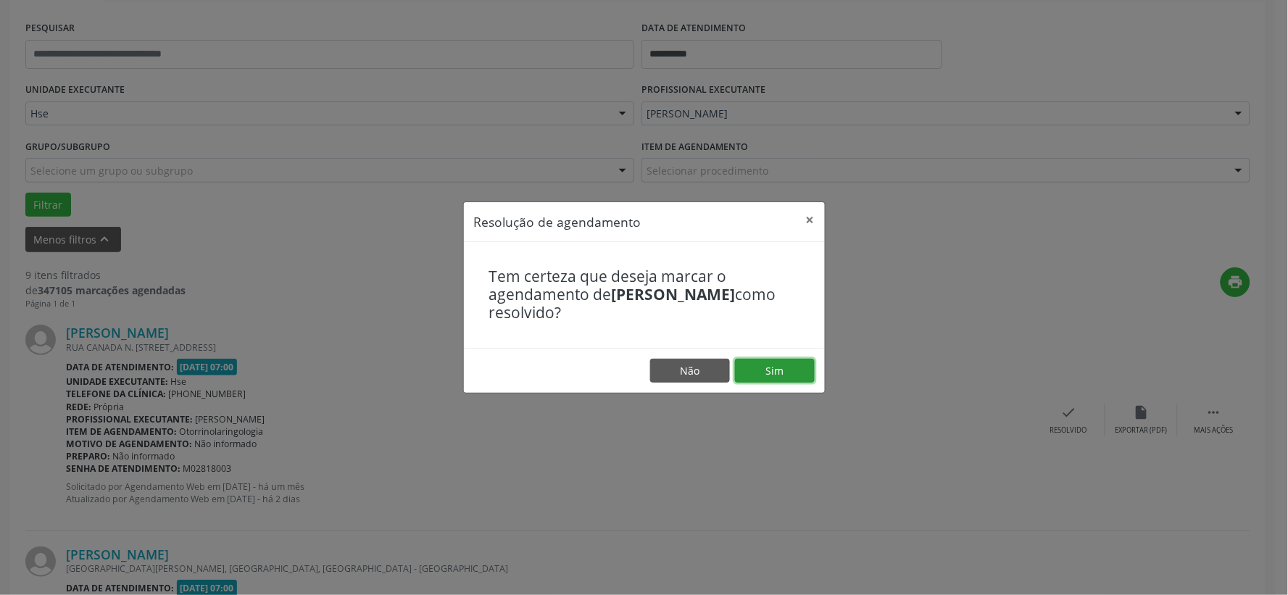
click at [765, 365] on button "Sim" at bounding box center [775, 371] width 80 height 25
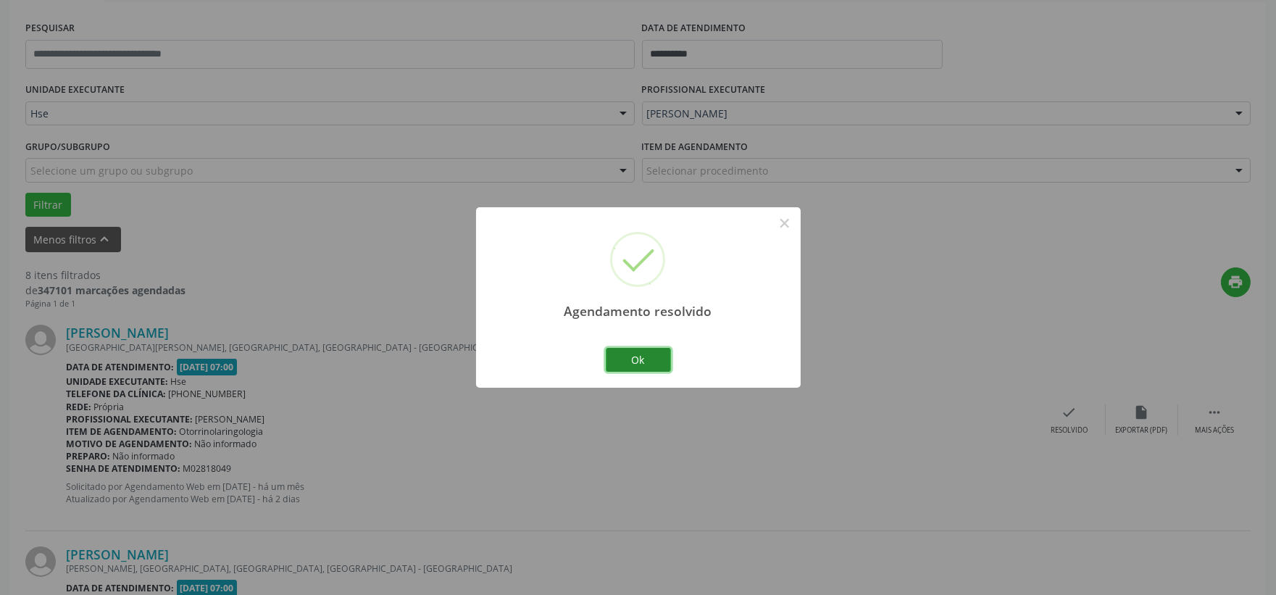
click at [628, 362] on button "Ok" at bounding box center [638, 360] width 65 height 25
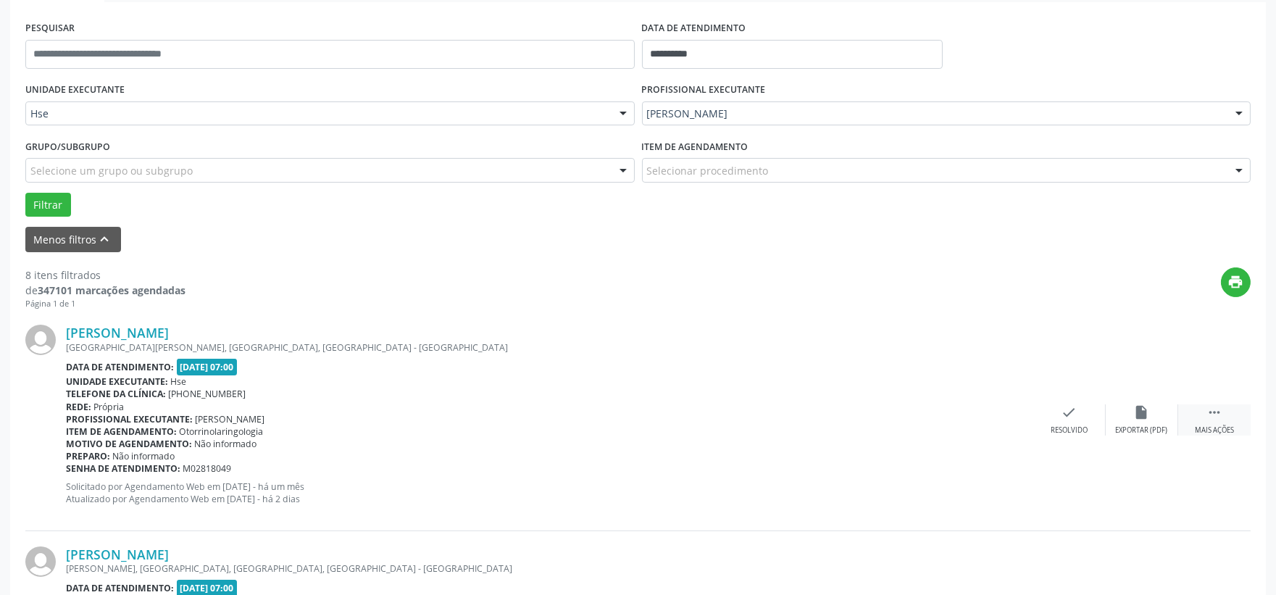
click at [1197, 415] on div " Mais ações" at bounding box center [1214, 419] width 72 height 31
click at [1150, 416] on div "alarm_off Não compareceu" at bounding box center [1142, 419] width 72 height 31
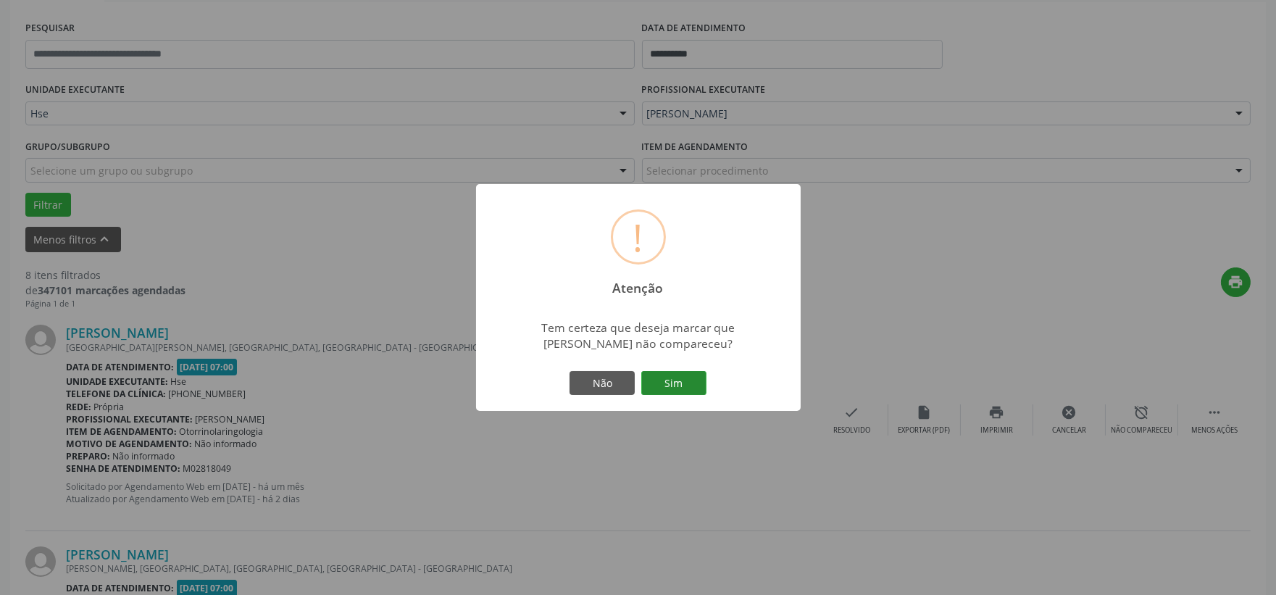
click at [691, 380] on button "Sim" at bounding box center [673, 383] width 65 height 25
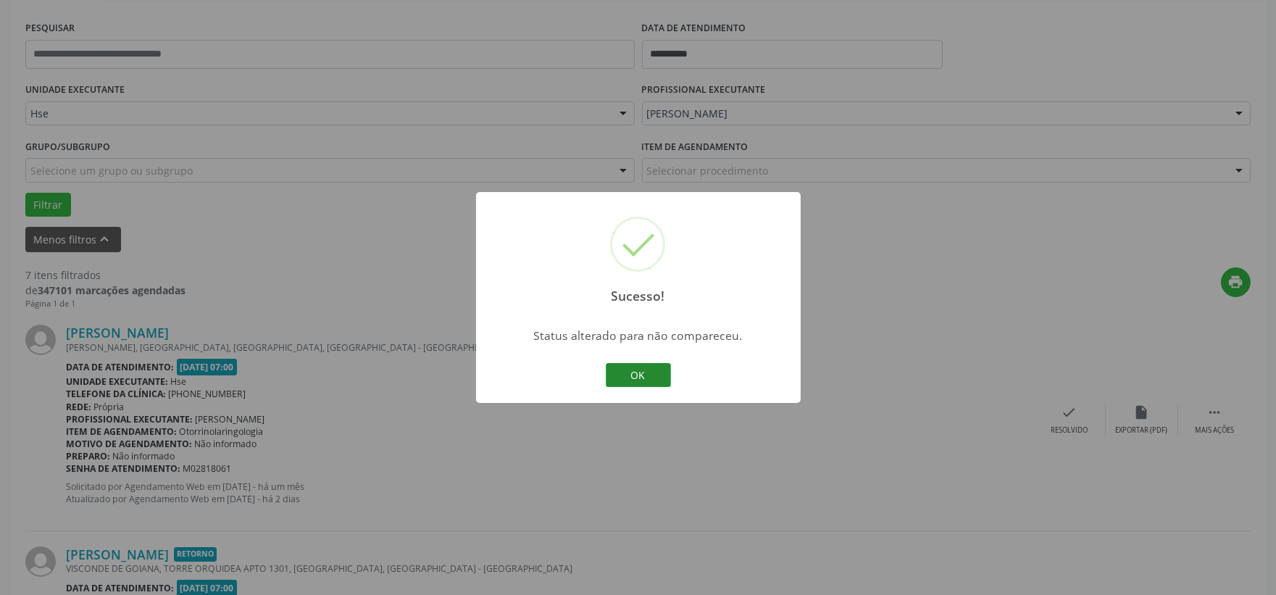
click at [638, 370] on button "OK" at bounding box center [638, 375] width 65 height 25
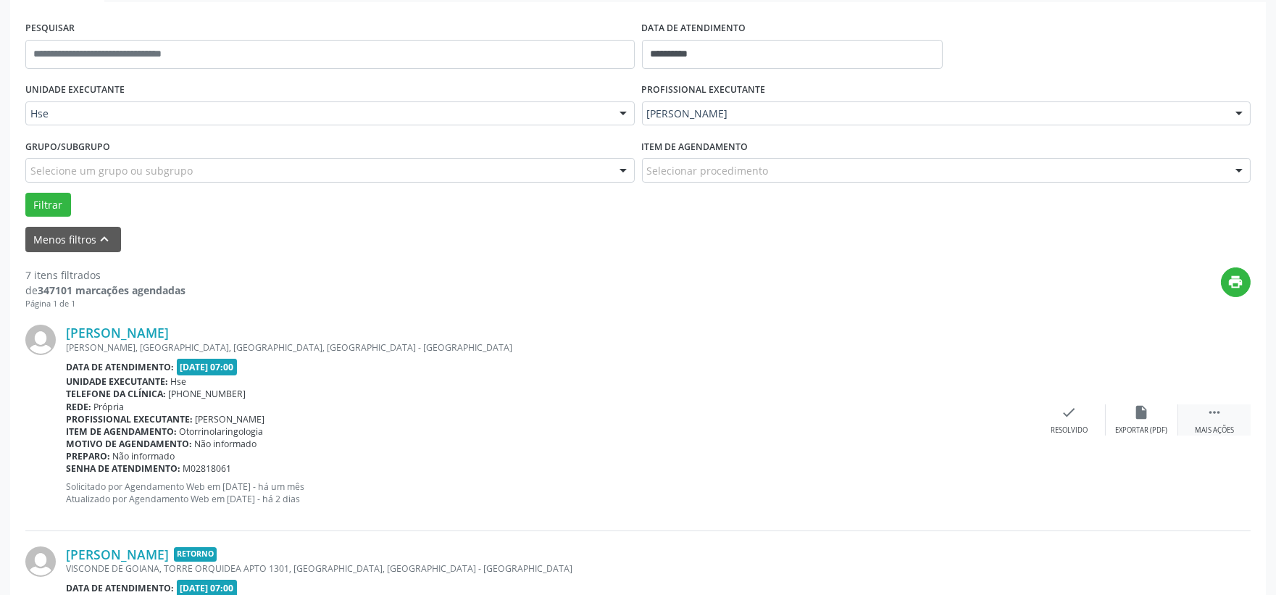
click at [1202, 408] on div " Mais ações" at bounding box center [1214, 419] width 72 height 31
click at [1146, 415] on icon "alarm_off" at bounding box center [1142, 412] width 16 height 16
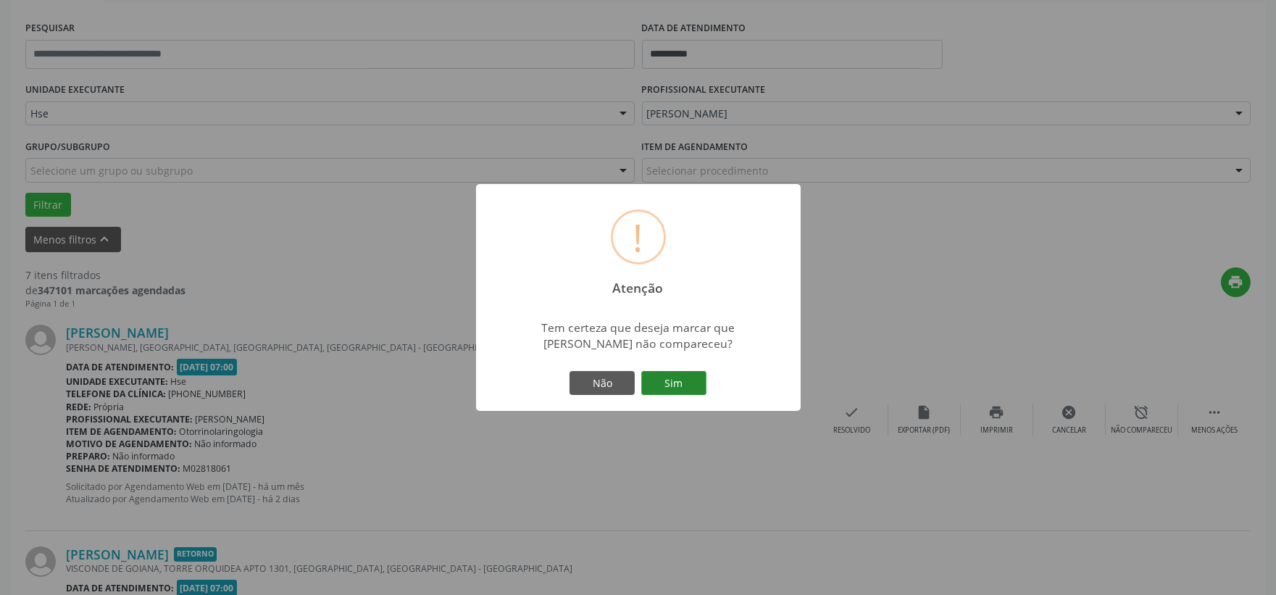
click at [681, 387] on button "Sim" at bounding box center [673, 383] width 65 height 25
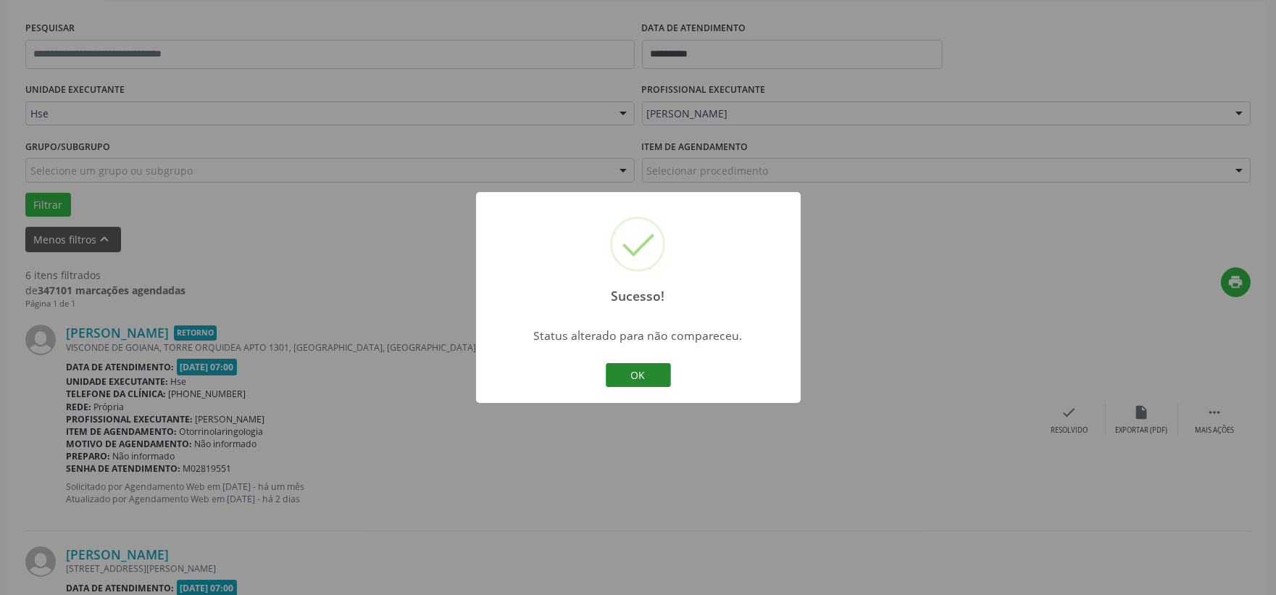
click at [635, 378] on button "OK" at bounding box center [638, 375] width 65 height 25
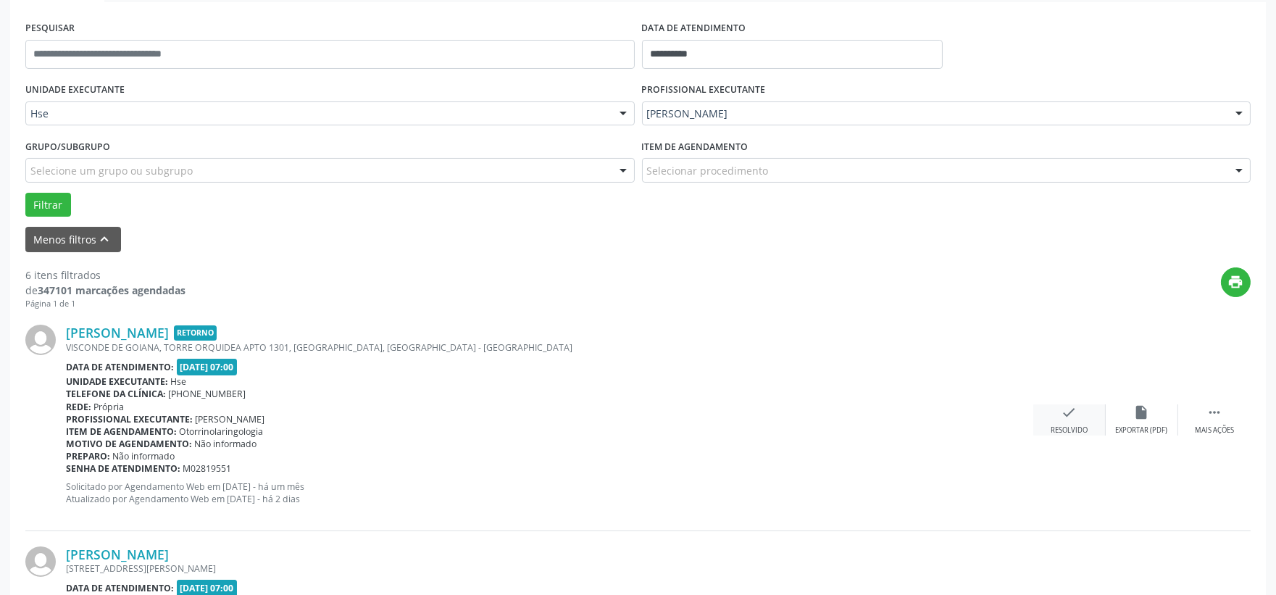
click at [1078, 420] on div "check Resolvido" at bounding box center [1069, 419] width 72 height 31
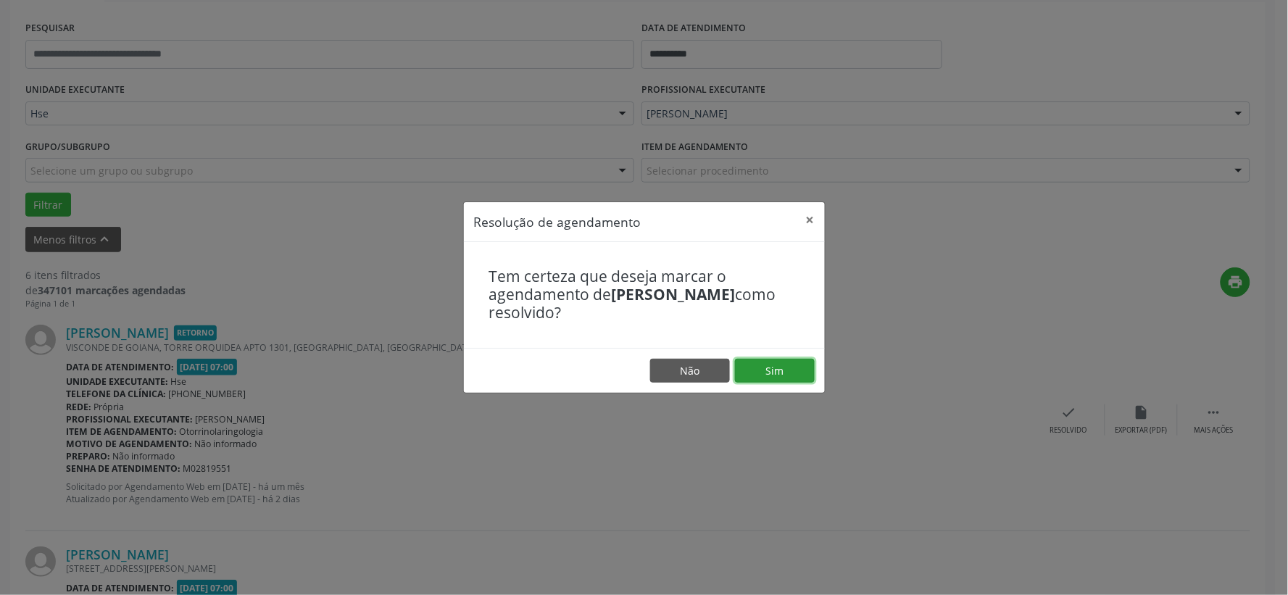
click at [783, 375] on button "Sim" at bounding box center [775, 371] width 80 height 25
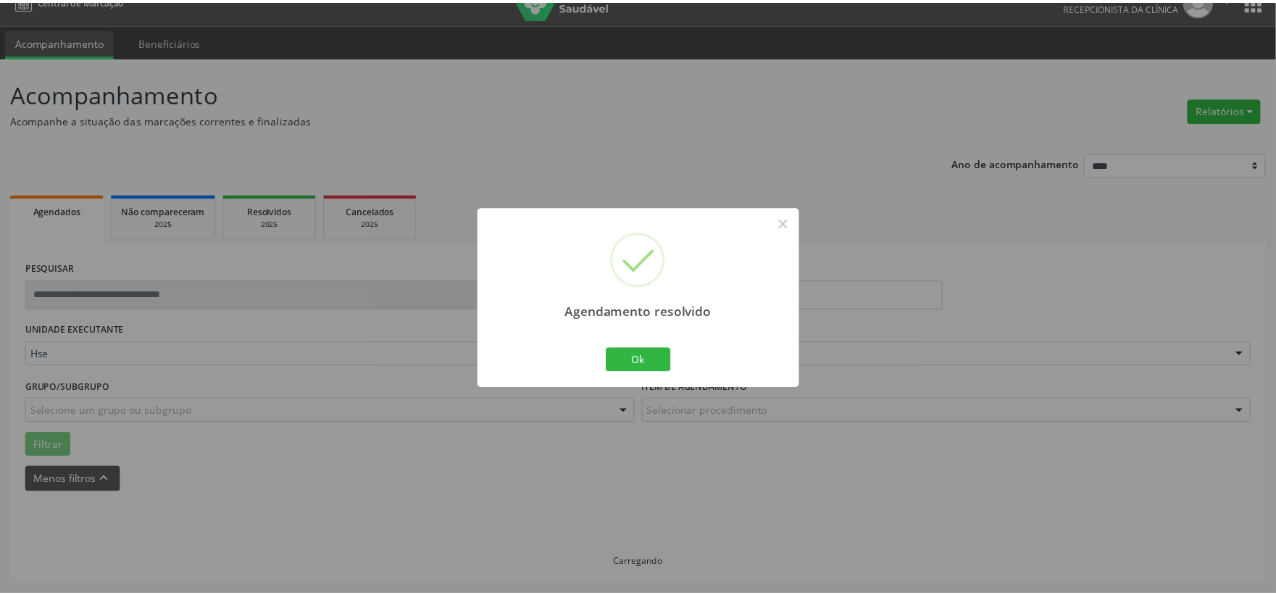
scroll to position [22, 0]
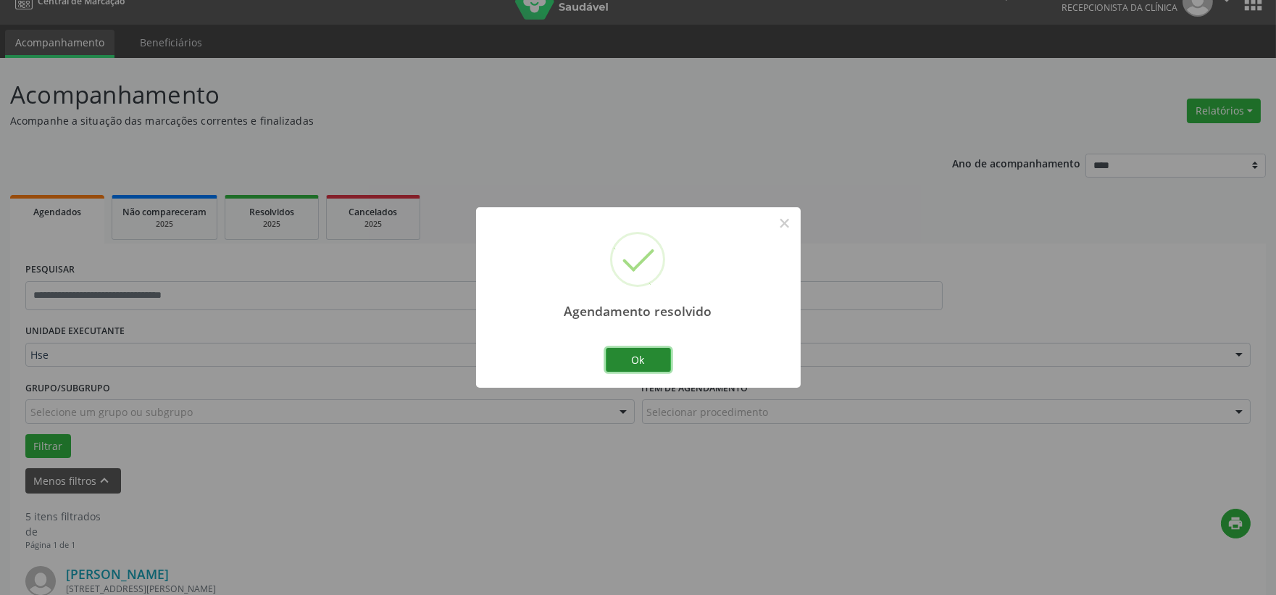
click at [641, 362] on button "Ok" at bounding box center [638, 360] width 65 height 25
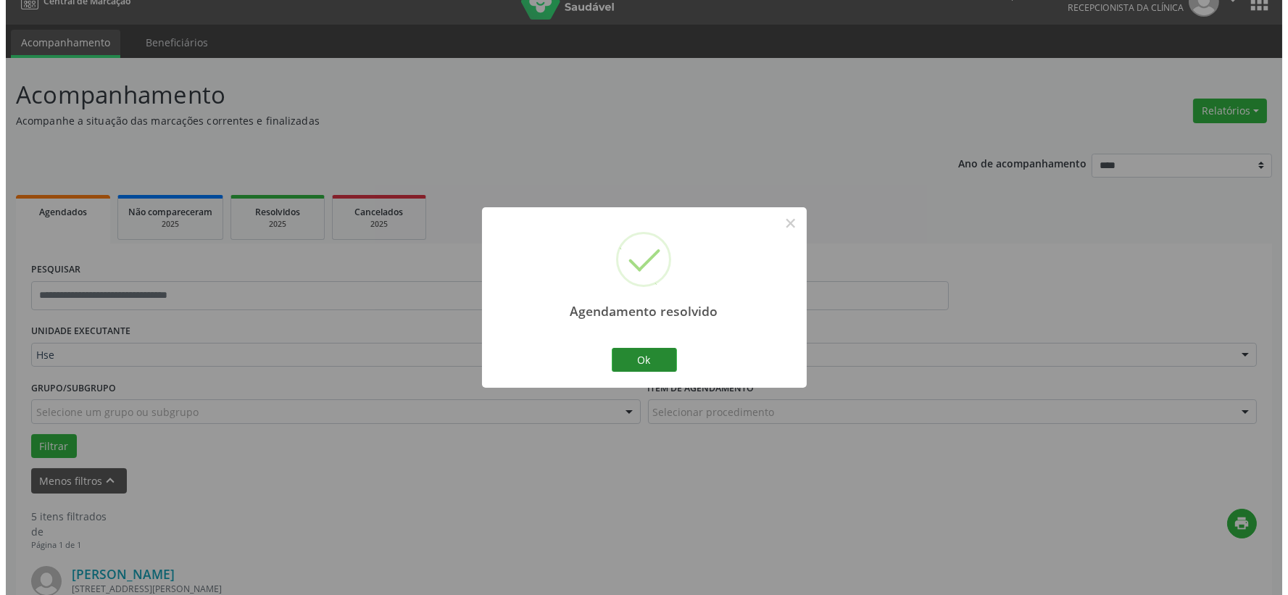
scroll to position [263, 0]
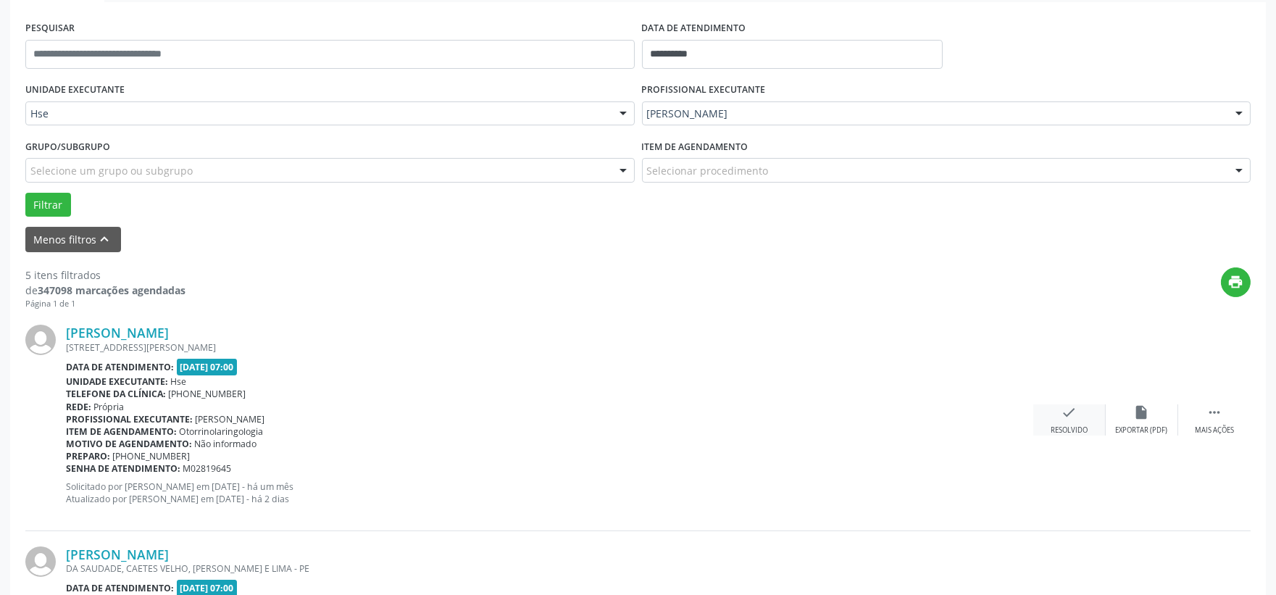
click at [1059, 415] on div "check Resolvido" at bounding box center [1069, 419] width 72 height 31
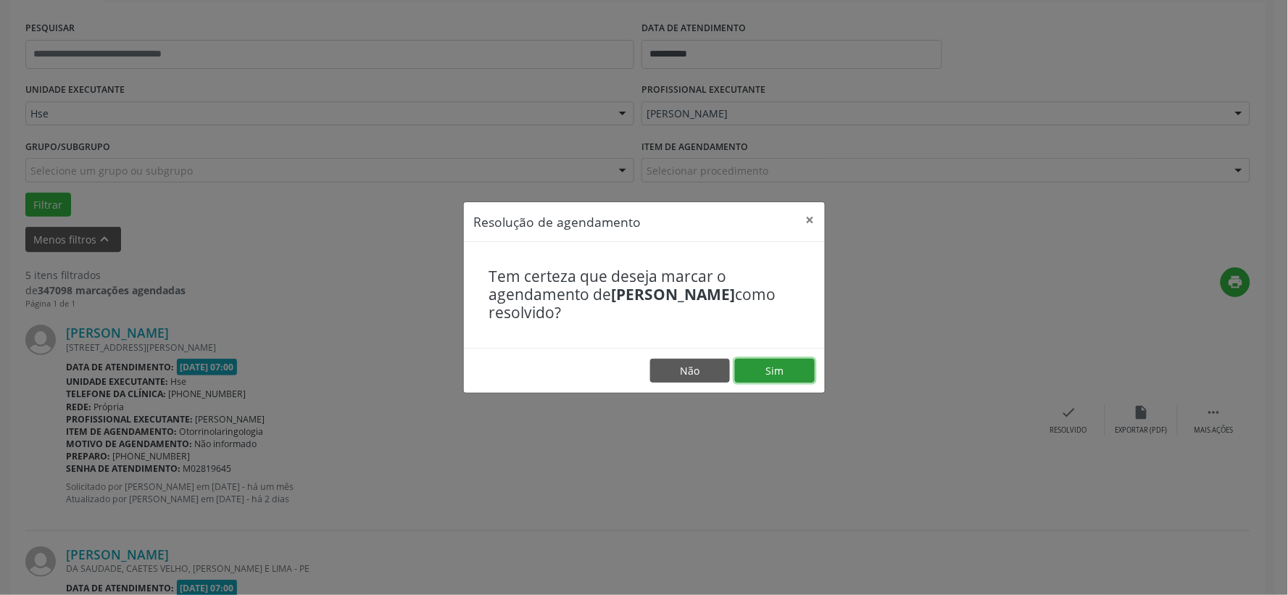
click at [781, 370] on button "Sim" at bounding box center [775, 371] width 80 height 25
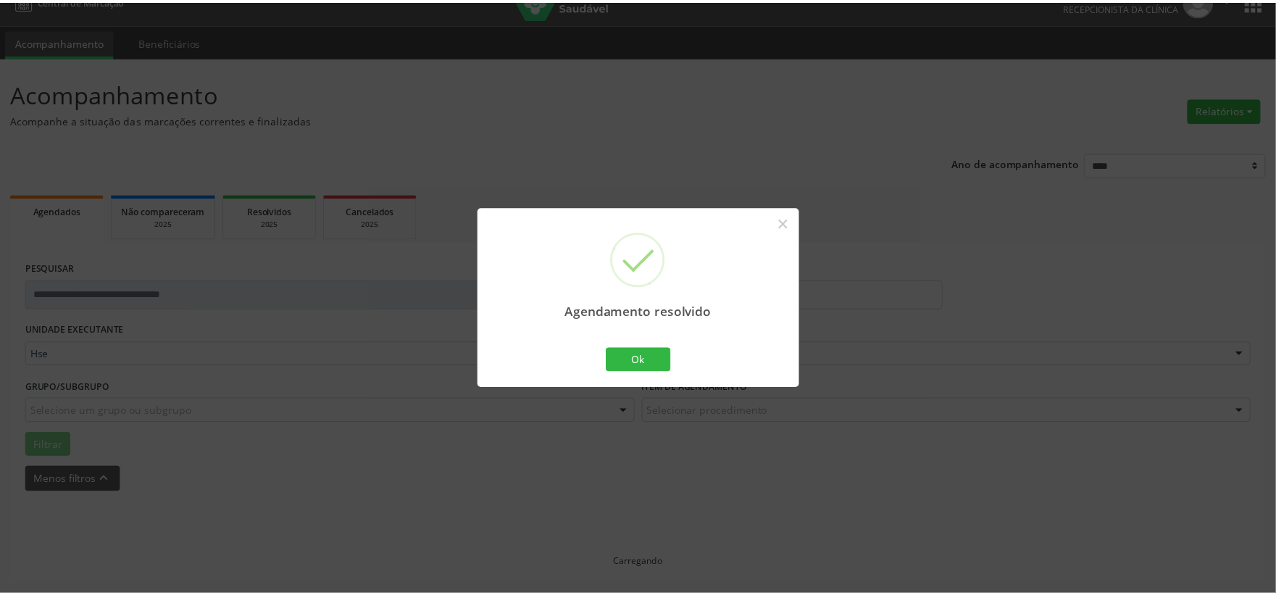
scroll to position [22, 0]
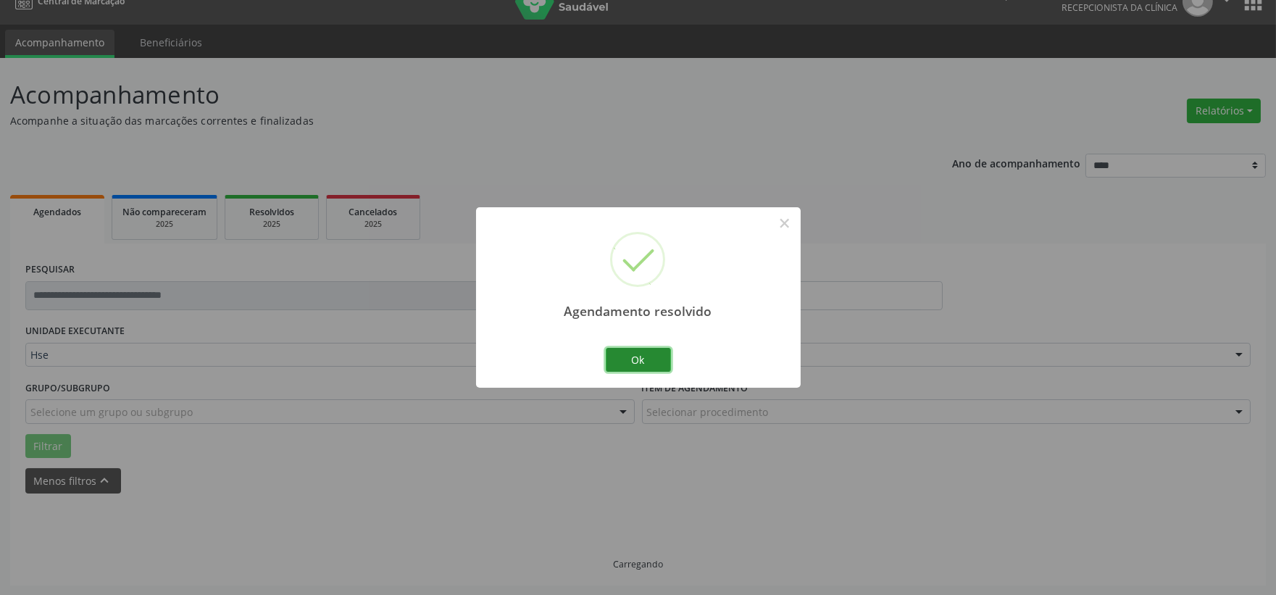
click at [657, 365] on button "Ok" at bounding box center [638, 360] width 65 height 25
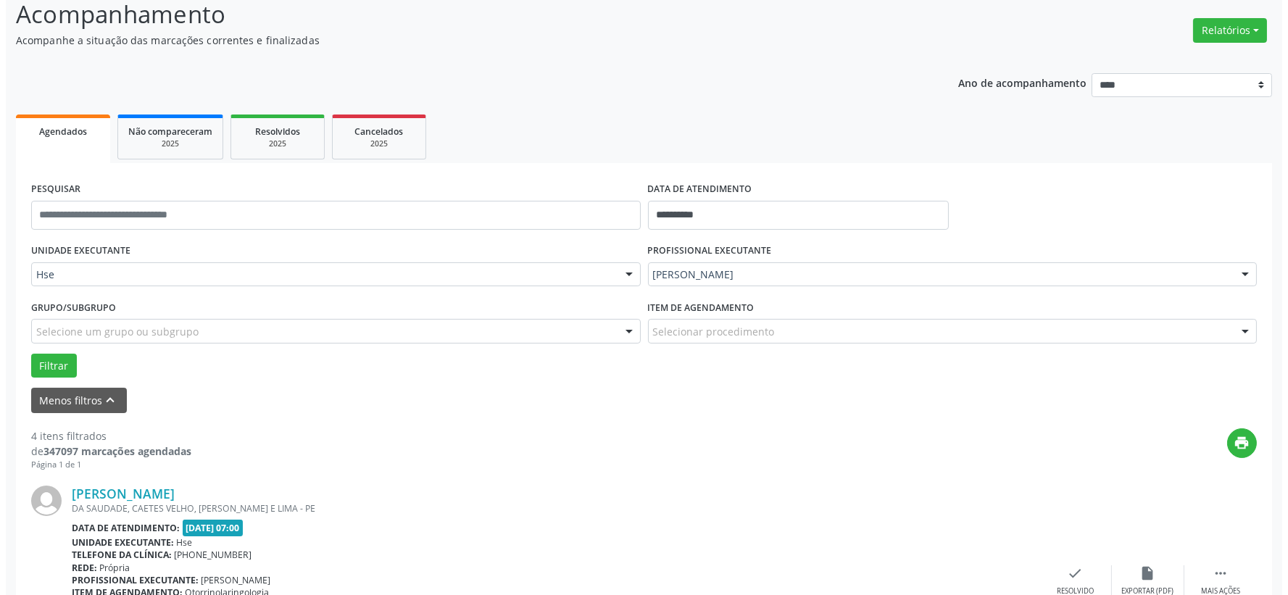
scroll to position [183, 0]
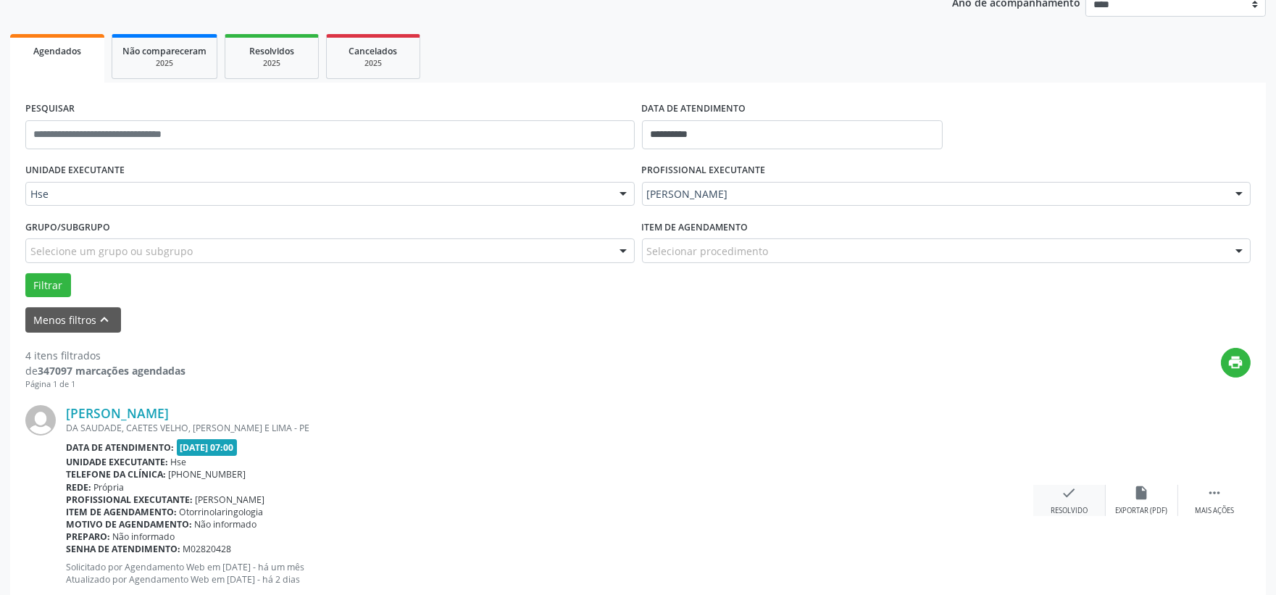
click at [1056, 495] on div "check Resolvido" at bounding box center [1069, 500] width 72 height 31
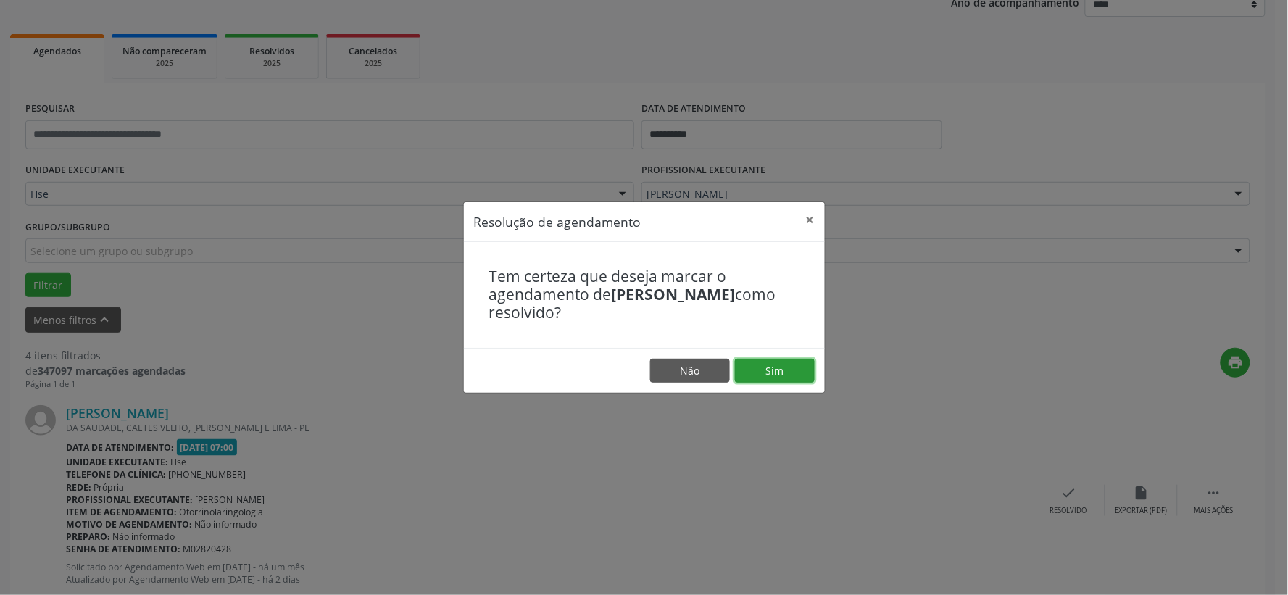
click at [768, 372] on button "Sim" at bounding box center [775, 371] width 80 height 25
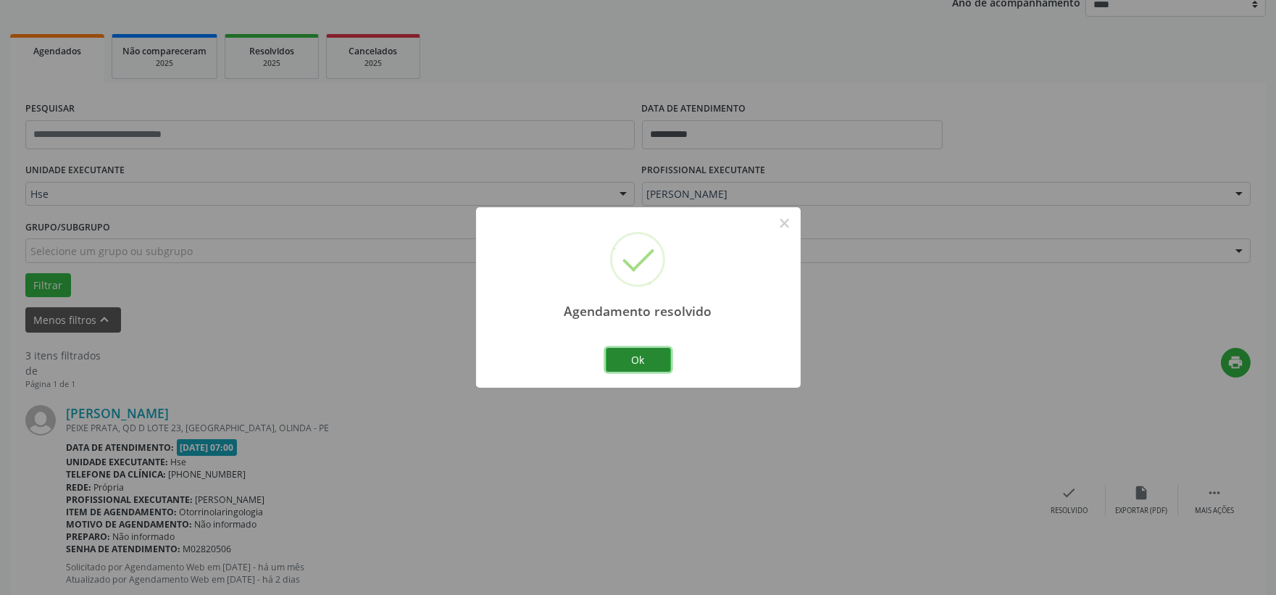
click at [628, 359] on button "Ok" at bounding box center [638, 360] width 65 height 25
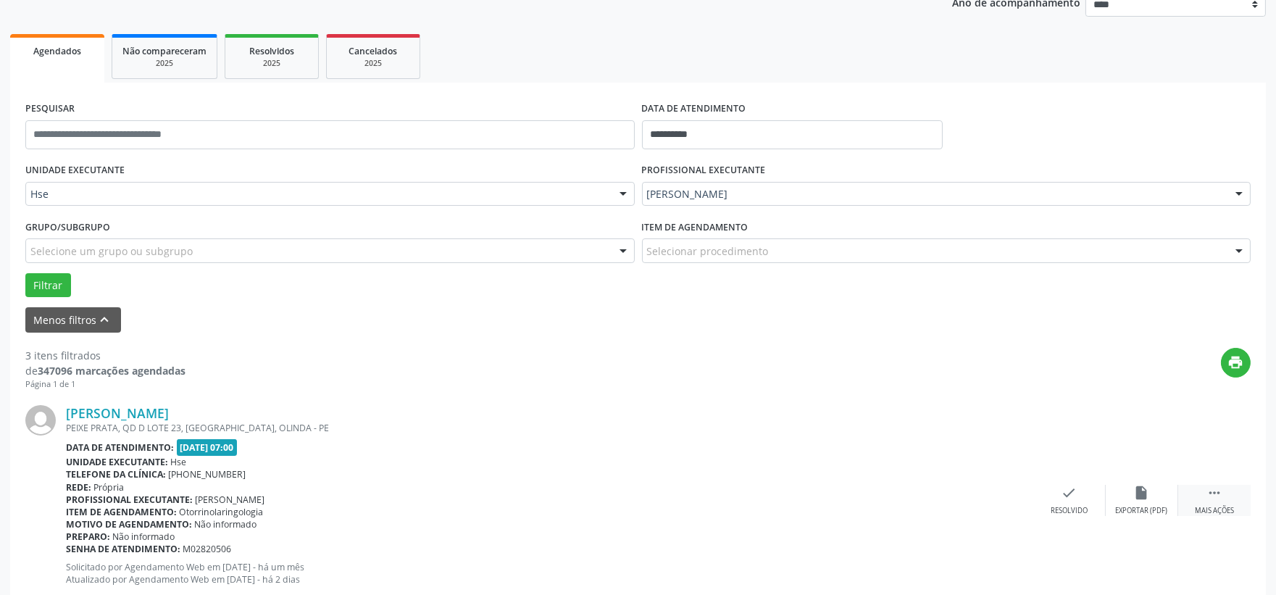
click at [1214, 488] on icon "" at bounding box center [1215, 493] width 16 height 16
click at [1136, 494] on icon "alarm_off" at bounding box center [1142, 493] width 16 height 16
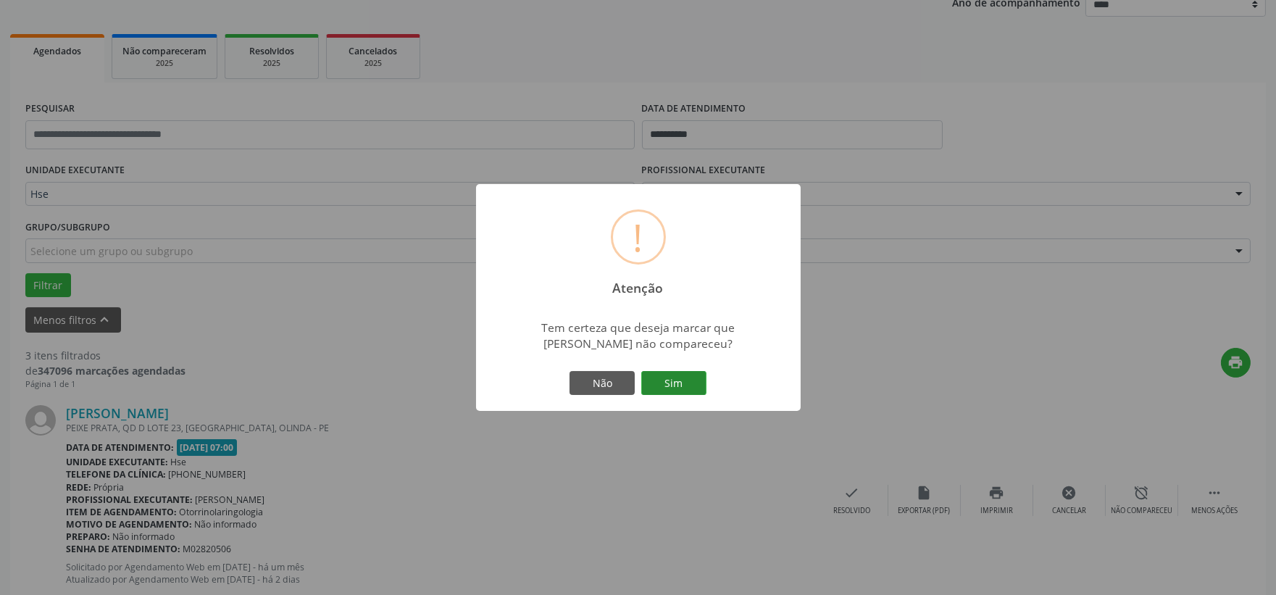
click at [673, 377] on button "Sim" at bounding box center [673, 383] width 65 height 25
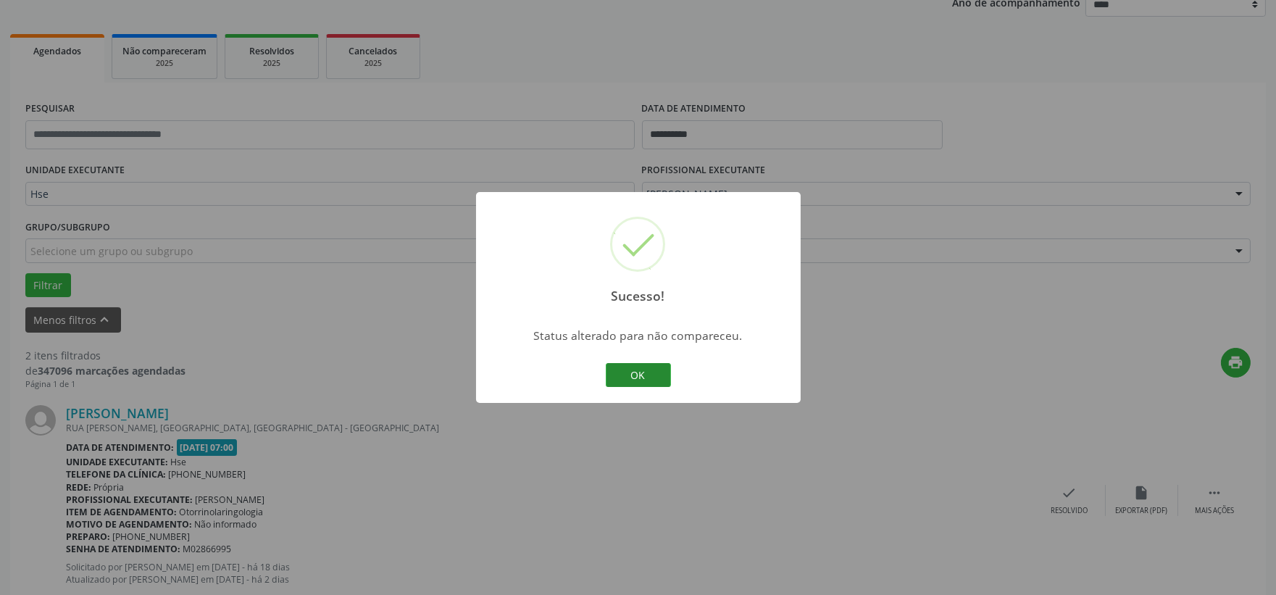
click at [653, 375] on button "OK" at bounding box center [638, 375] width 65 height 25
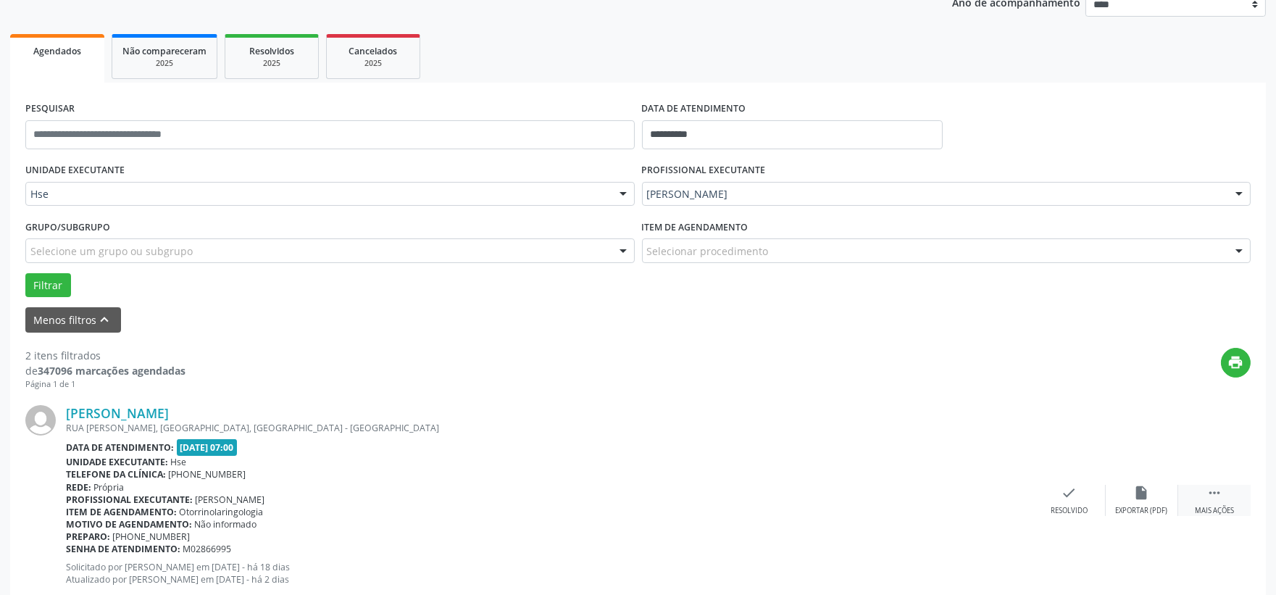
click at [1218, 495] on icon "" at bounding box center [1215, 493] width 16 height 16
click at [1138, 504] on div "alarm_off Não compareceu" at bounding box center [1142, 500] width 72 height 31
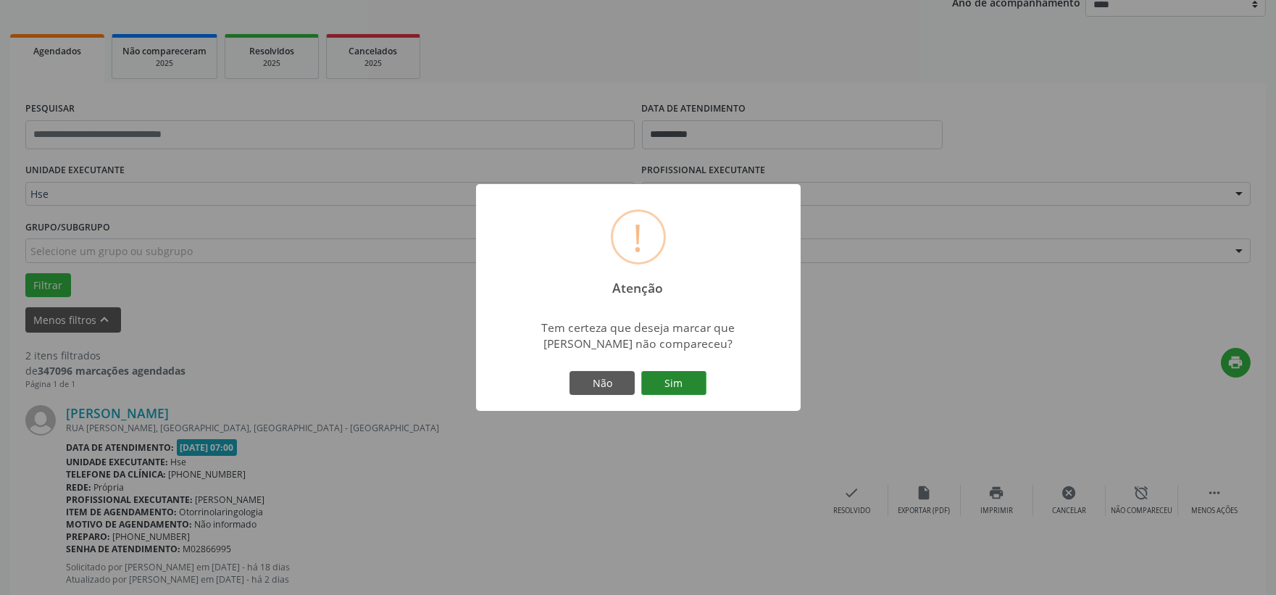
click at [688, 380] on button "Sim" at bounding box center [673, 383] width 65 height 25
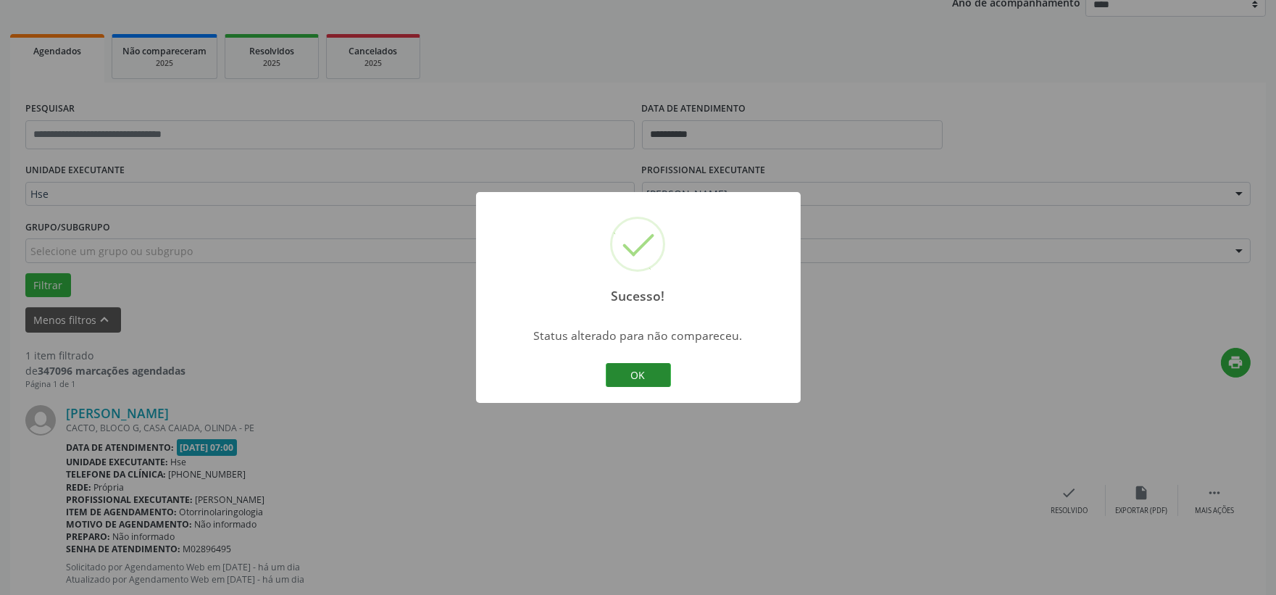
click at [649, 363] on button "OK" at bounding box center [638, 375] width 65 height 25
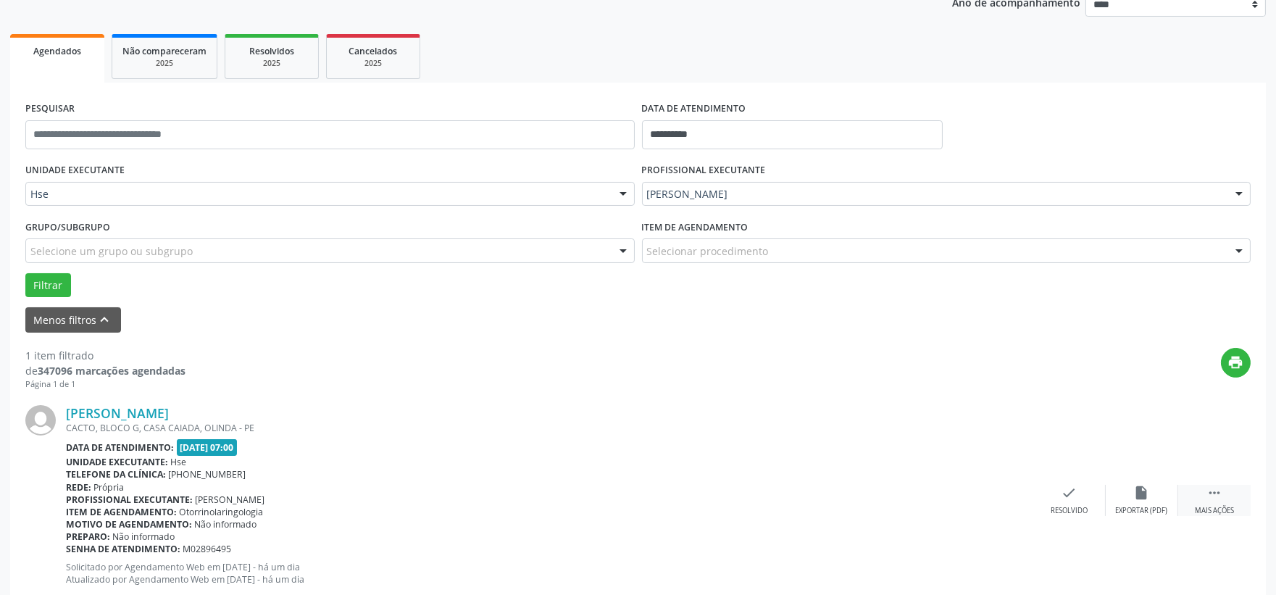
drag, startPoint x: 1218, startPoint y: 488, endPoint x: 1189, endPoint y: 489, distance: 29.0
click at [1218, 489] on icon "" at bounding box center [1215, 493] width 16 height 16
click at [1158, 496] on div "alarm_off Não compareceu" at bounding box center [1142, 500] width 72 height 31
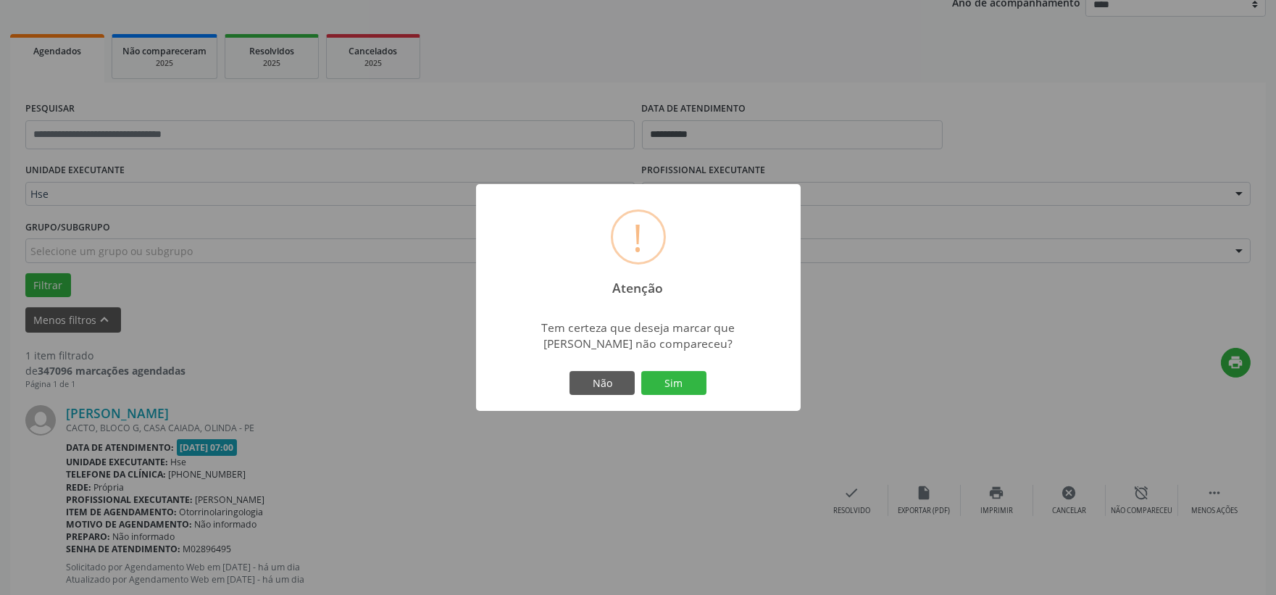
click at [675, 384] on button "Sim" at bounding box center [673, 383] width 65 height 25
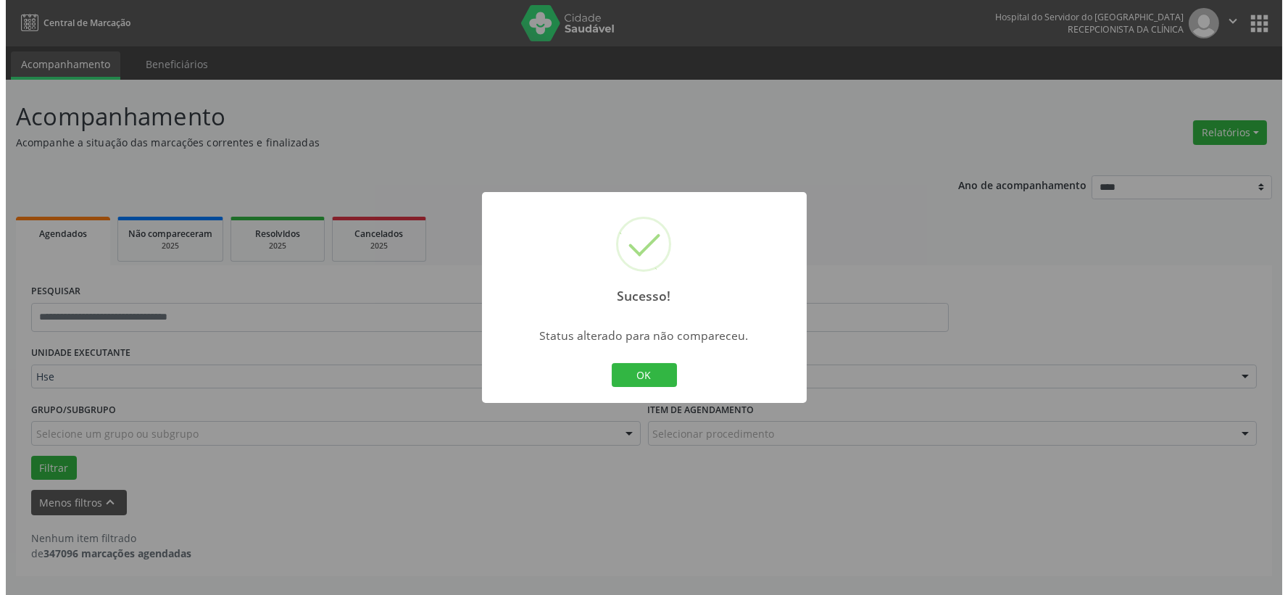
scroll to position [0, 0]
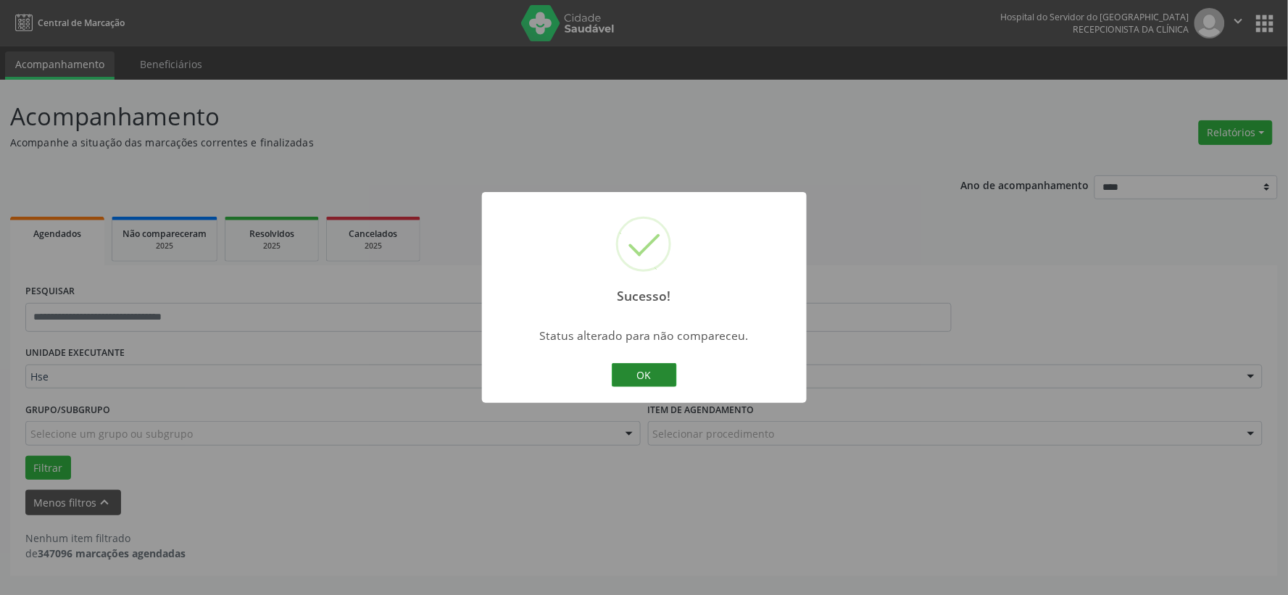
click at [662, 375] on button "OK" at bounding box center [644, 375] width 65 height 25
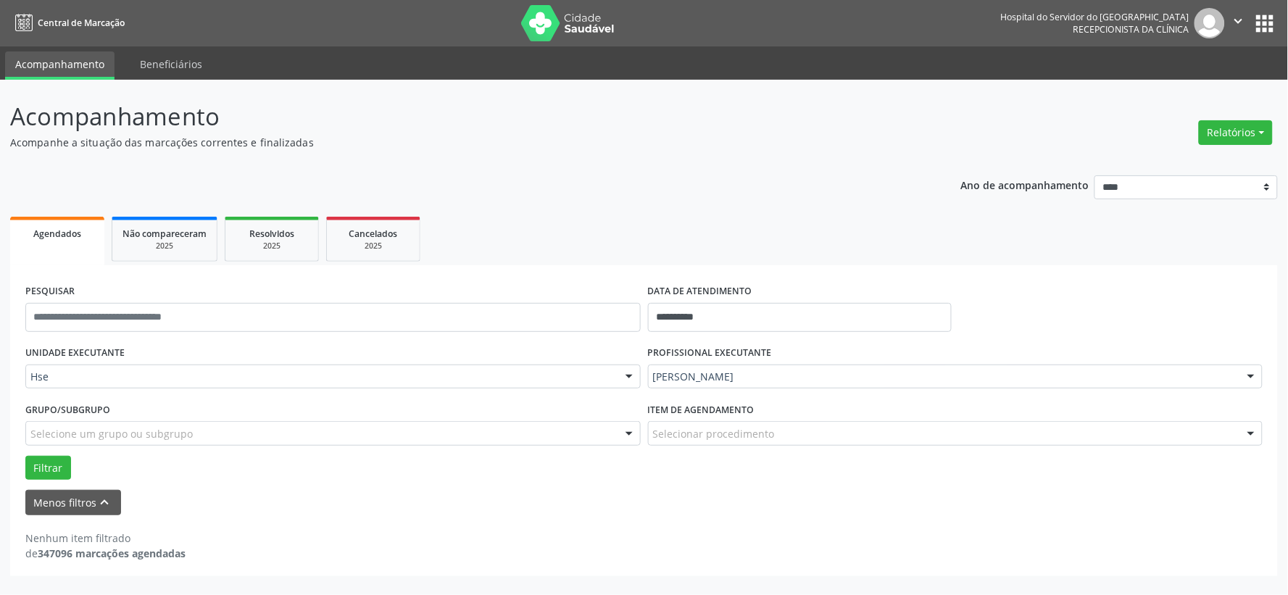
click at [575, 24] on img at bounding box center [568, 23] width 94 height 36
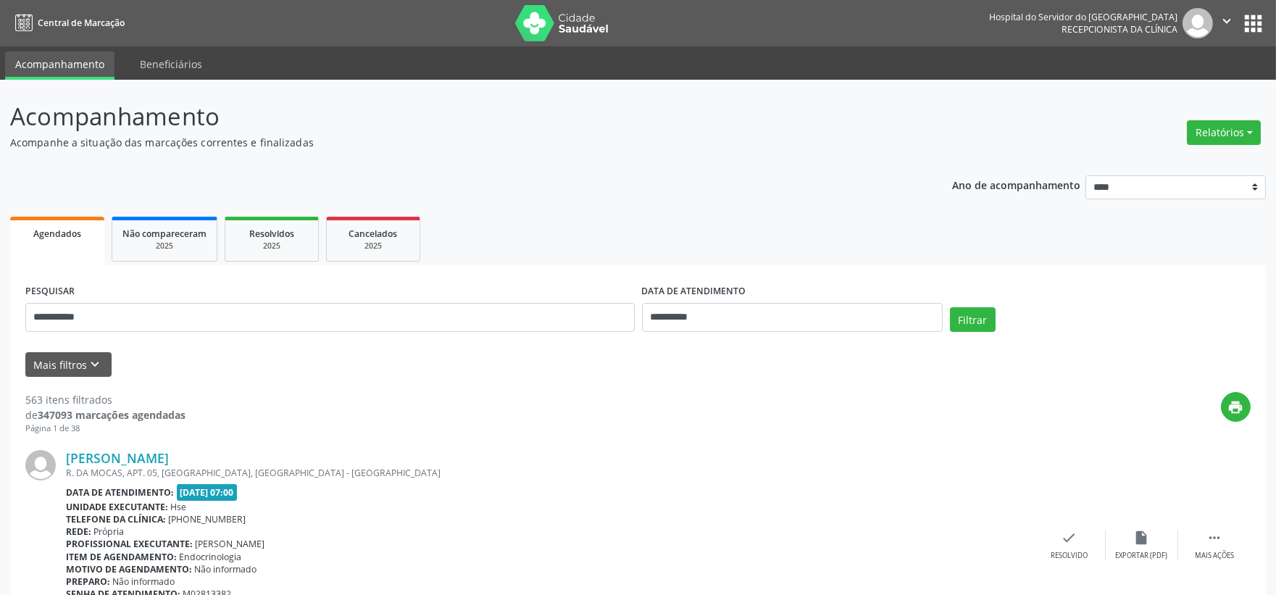
type input "**********"
click at [950, 307] on button "Filtrar" at bounding box center [973, 319] width 46 height 25
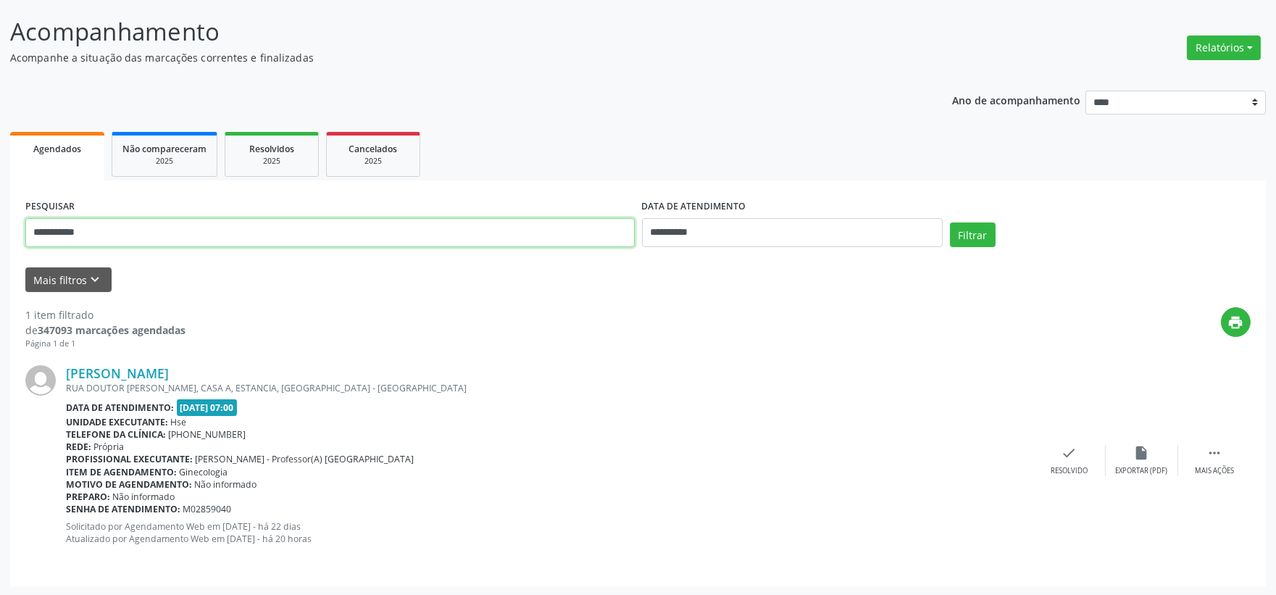
click at [555, 235] on input "**********" at bounding box center [329, 232] width 609 height 29
click at [950, 222] on button "Filtrar" at bounding box center [973, 234] width 46 height 25
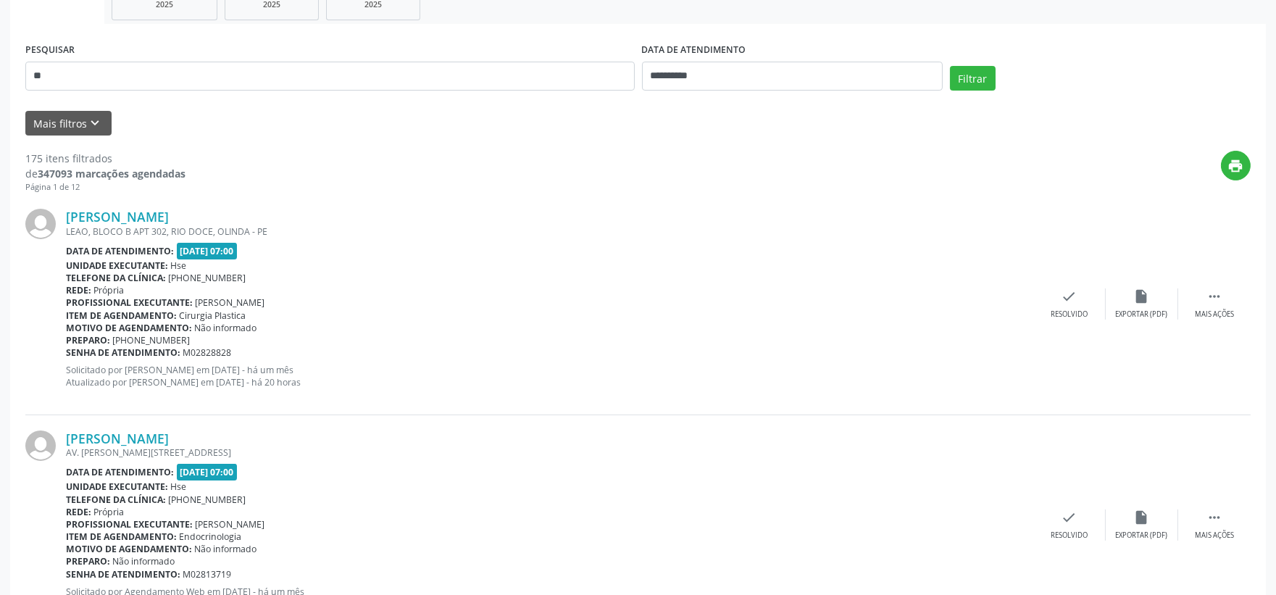
scroll to position [0, 0]
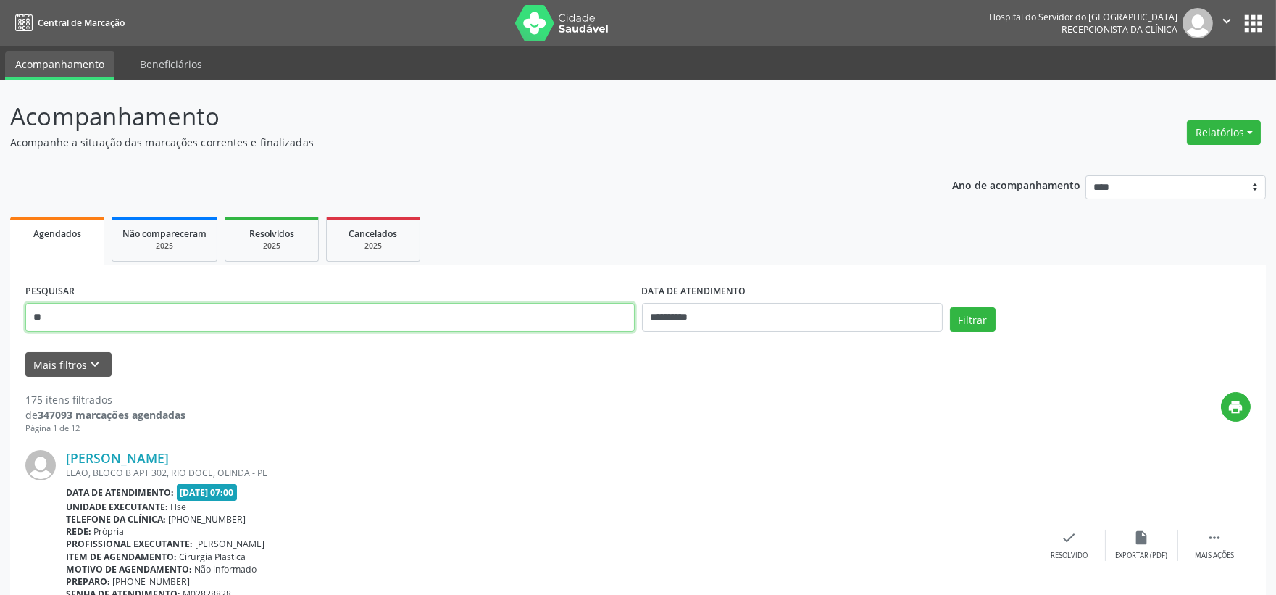
click at [93, 305] on input "**" at bounding box center [329, 317] width 609 height 29
type input "*******"
click at [950, 307] on button "Filtrar" at bounding box center [973, 319] width 46 height 25
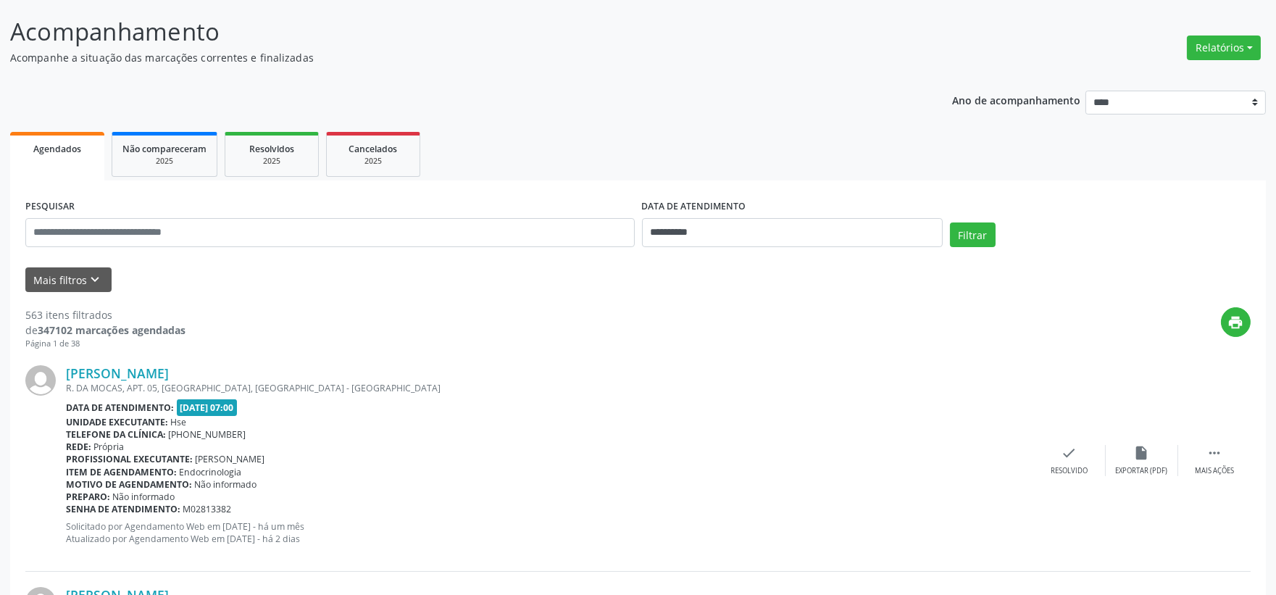
scroll to position [4, 0]
